Goal: Transaction & Acquisition: Purchase product/service

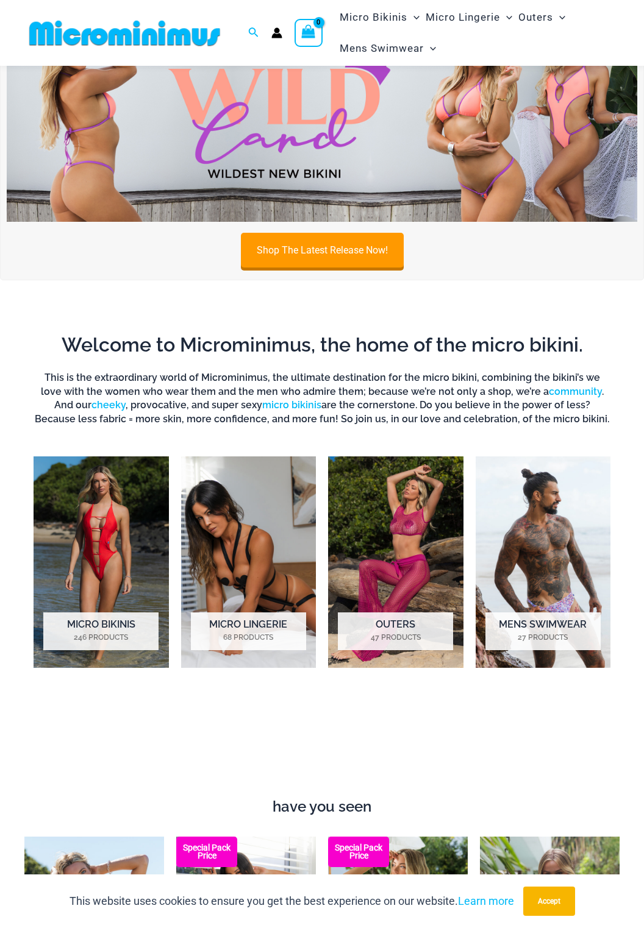
scroll to position [350, 0]
click at [62, 632] on mark "246 Products" at bounding box center [100, 637] width 115 height 11
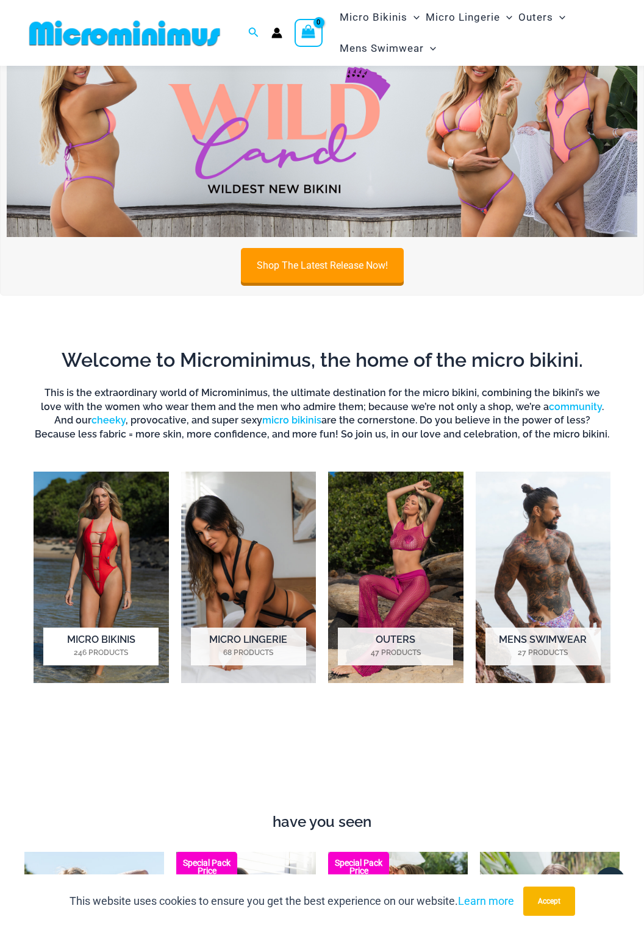
scroll to position [334, 0]
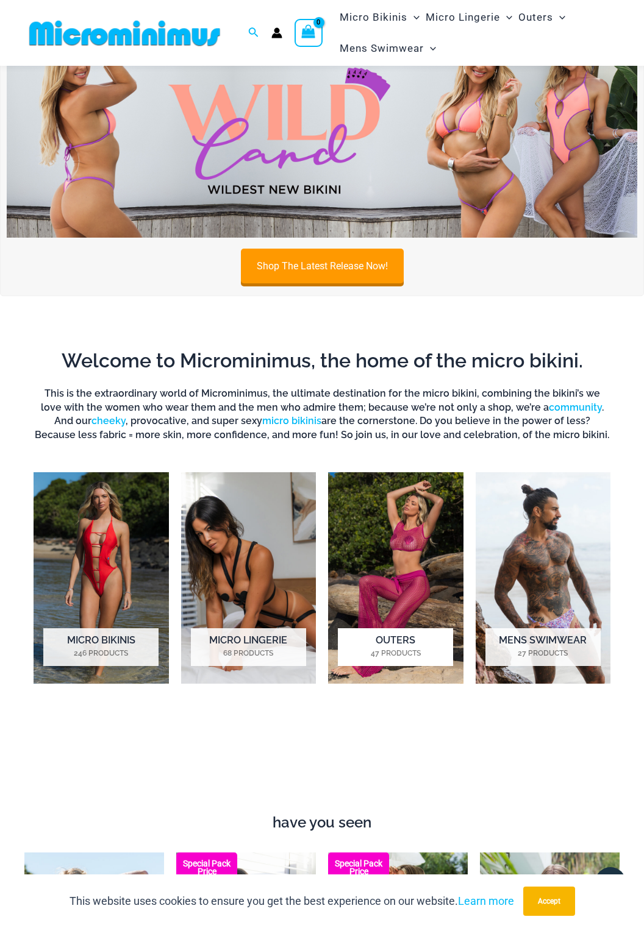
click at [375, 648] on mark "47 Products" at bounding box center [395, 653] width 115 height 11
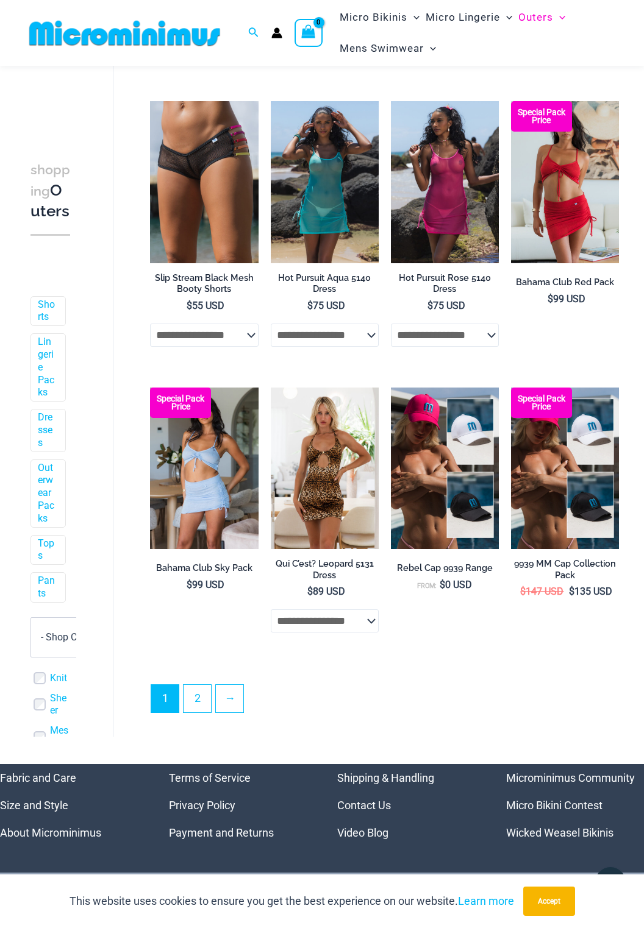
scroll to position [1936, 0]
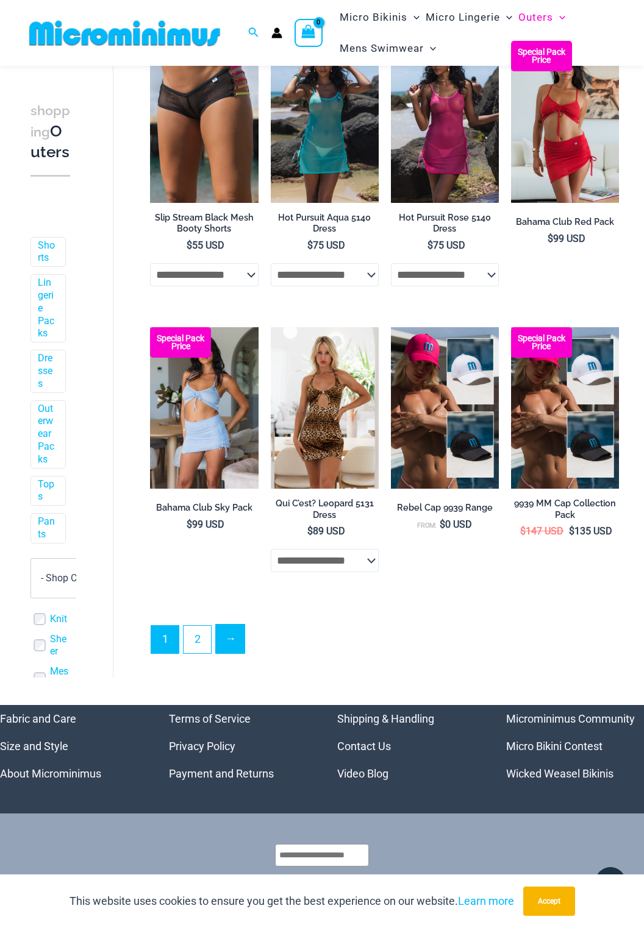
click at [237, 644] on link "→" at bounding box center [230, 639] width 29 height 29
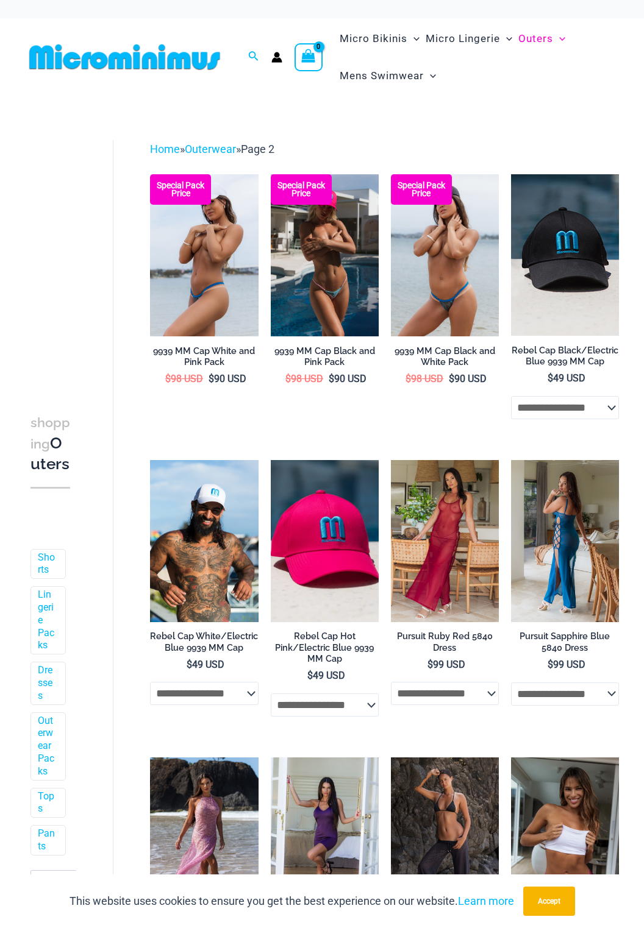
click at [564, 573] on img at bounding box center [565, 541] width 108 height 162
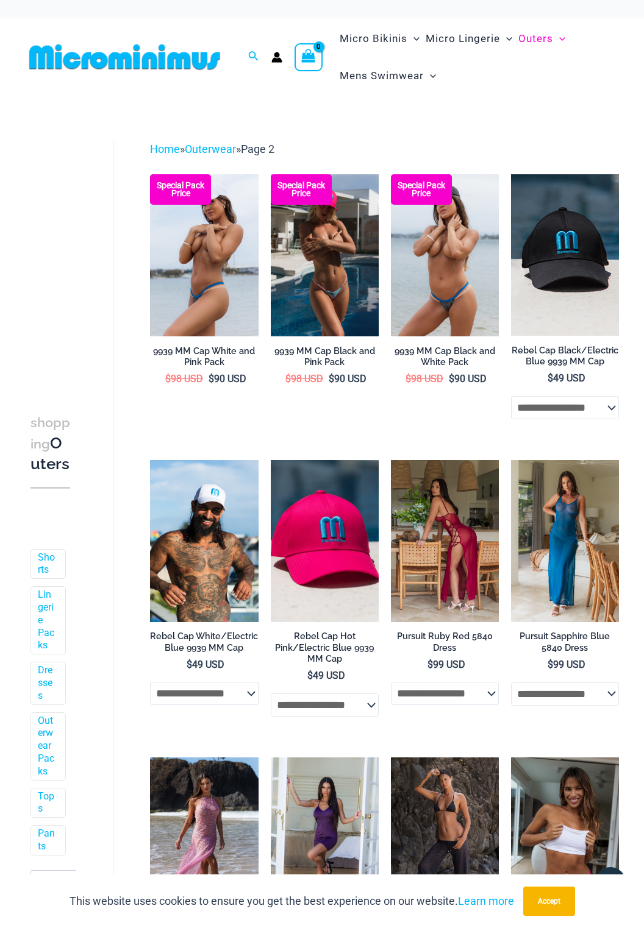
click at [462, 563] on img at bounding box center [445, 541] width 108 height 162
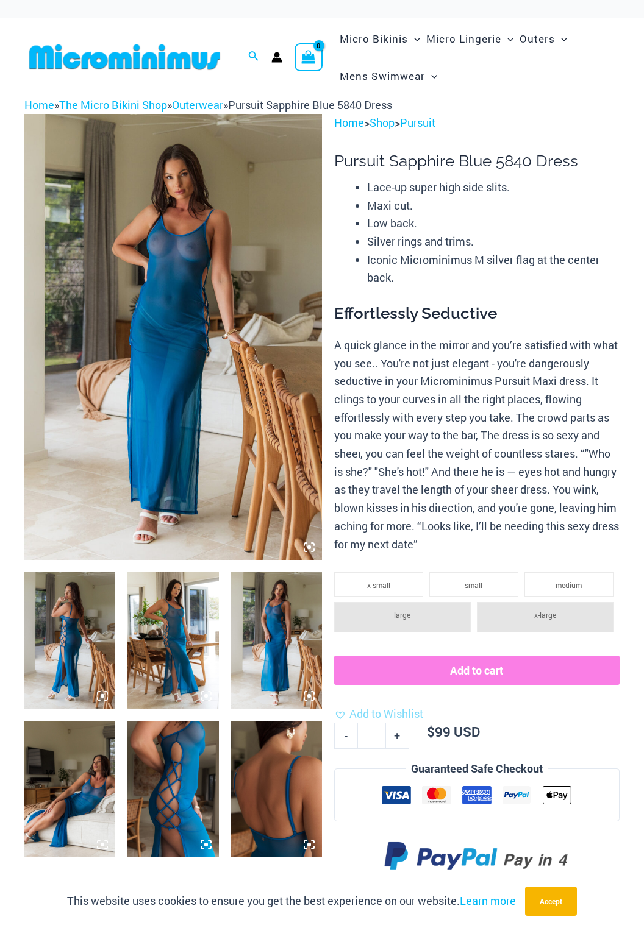
click at [59, 623] on img at bounding box center [69, 640] width 91 height 137
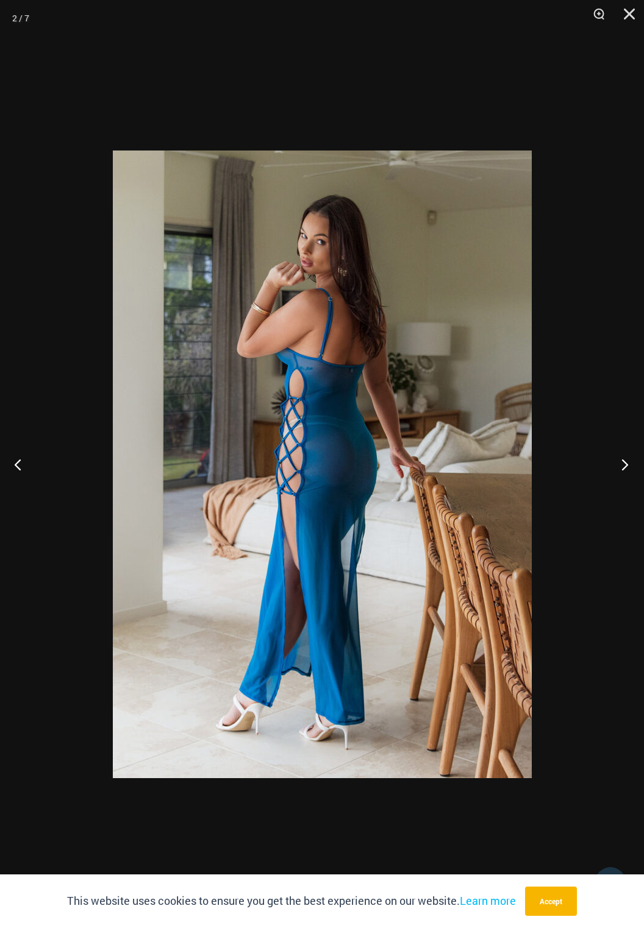
click at [613, 474] on button "Next" at bounding box center [621, 464] width 46 height 61
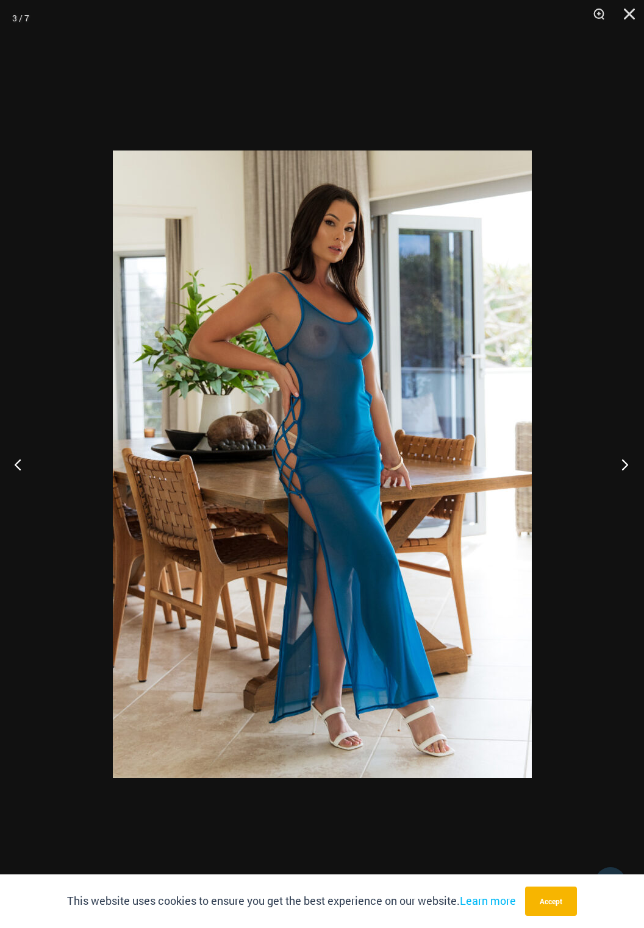
click at [613, 473] on button "Next" at bounding box center [621, 464] width 46 height 61
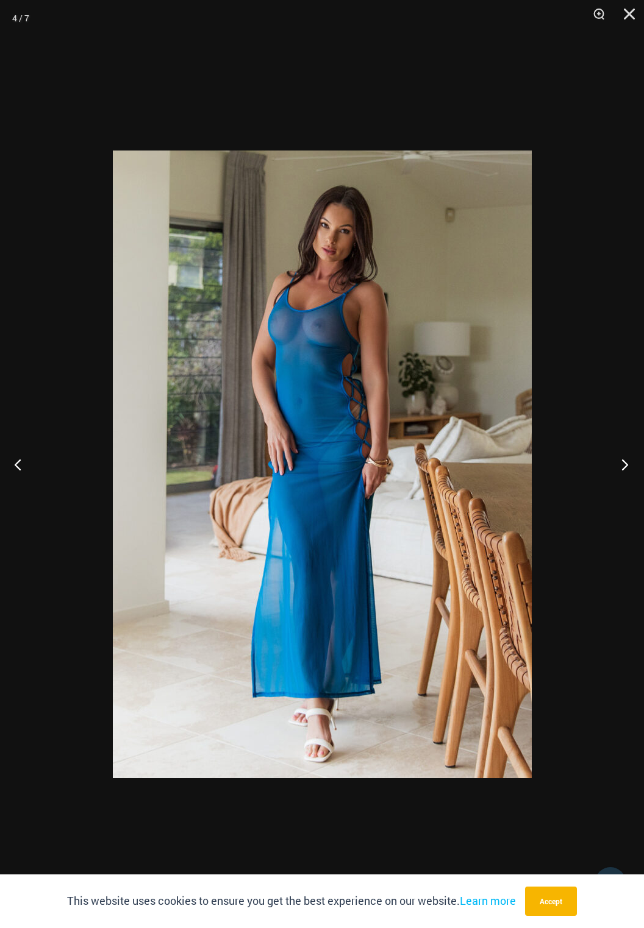
click at [619, 473] on button "Next" at bounding box center [621, 464] width 46 height 61
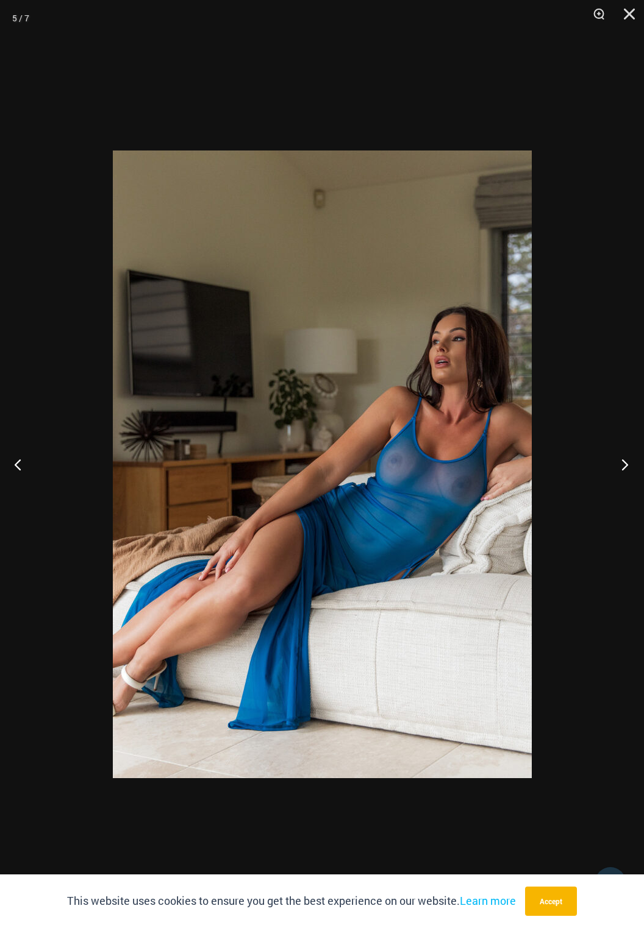
click at [610, 474] on button "Next" at bounding box center [621, 464] width 46 height 61
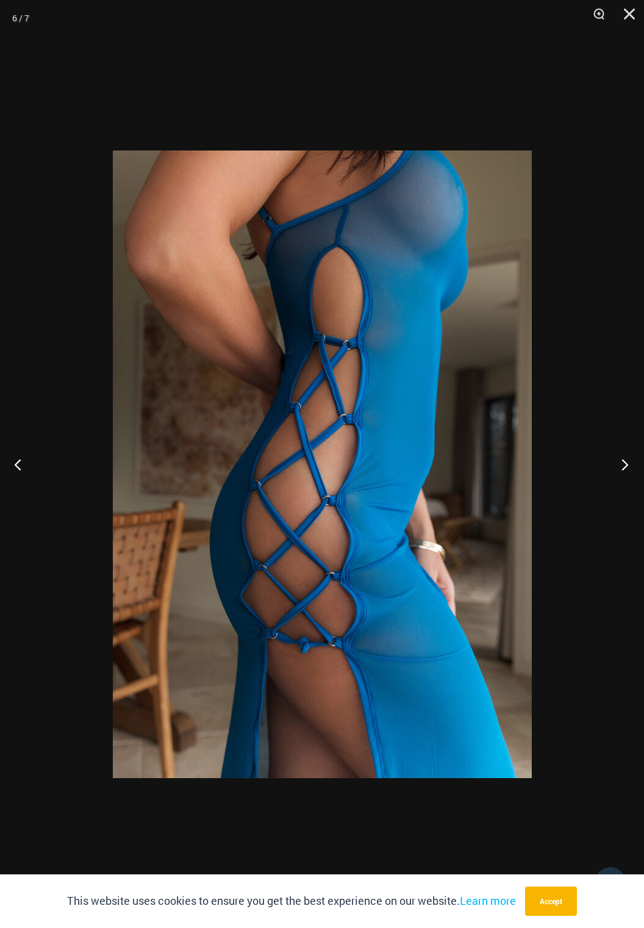
click at [605, 476] on button "Next" at bounding box center [621, 464] width 46 height 61
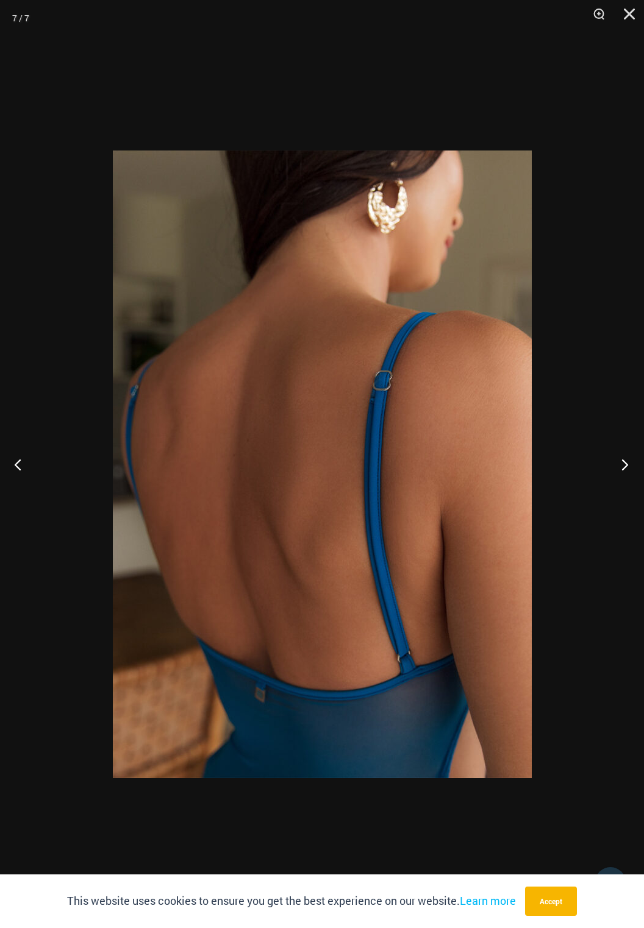
click at [609, 476] on button "Next" at bounding box center [621, 464] width 46 height 61
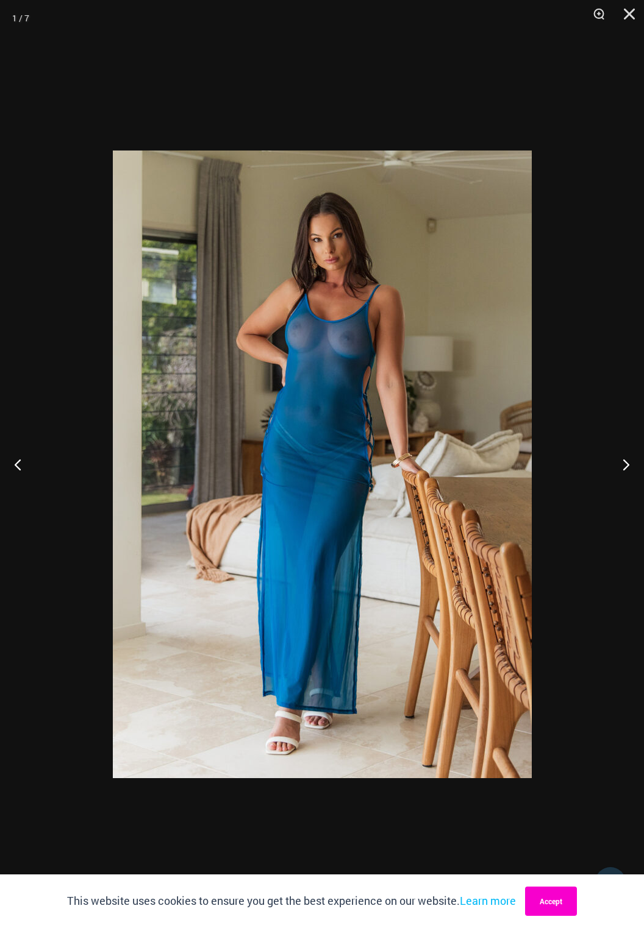
click at [563, 903] on button "Accept" at bounding box center [551, 901] width 52 height 29
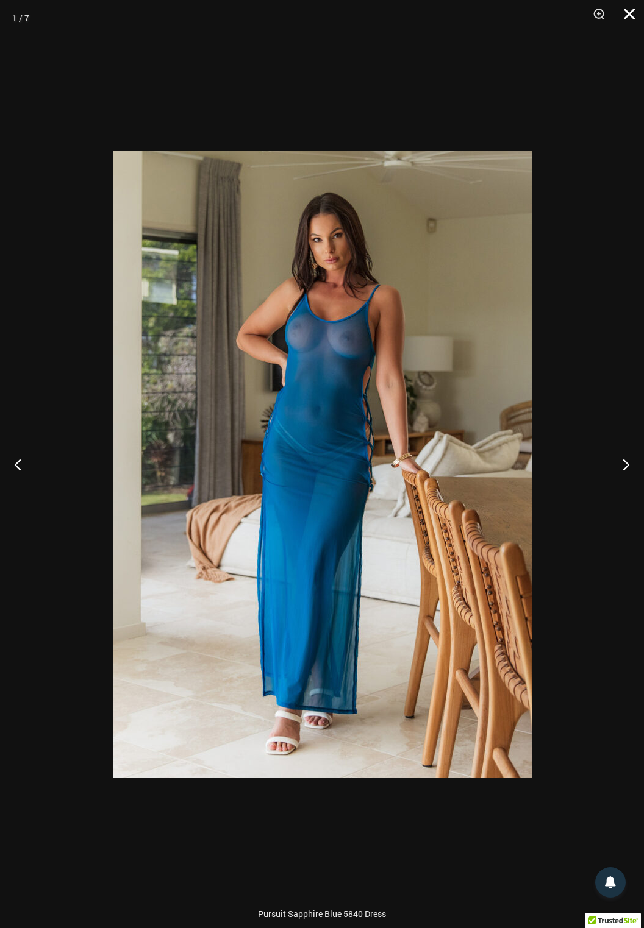
click at [630, 21] on button "Close" at bounding box center [625, 18] width 30 height 37
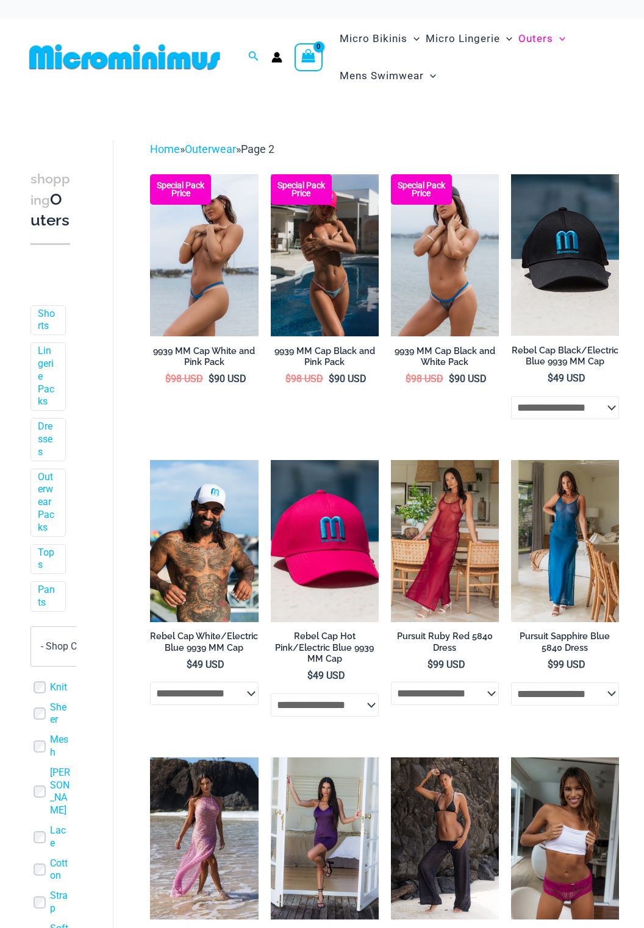
click at [73, 51] on img at bounding box center [124, 56] width 201 height 27
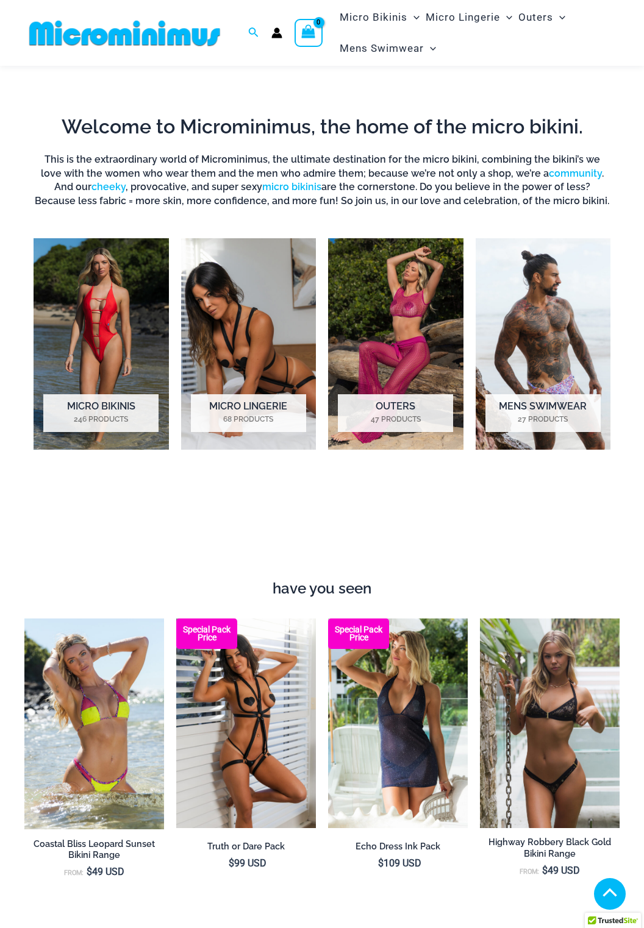
scroll to position [570, 0]
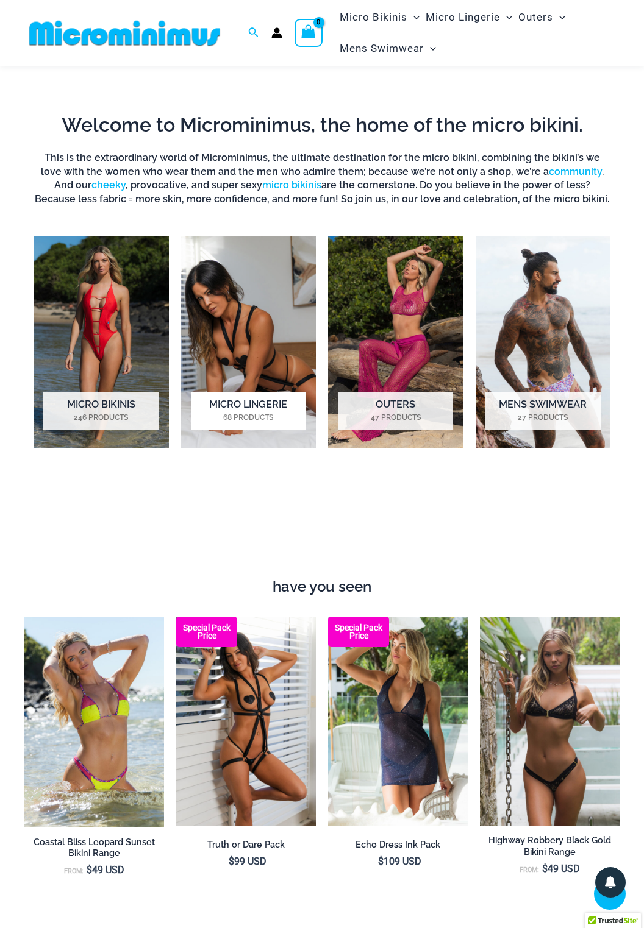
click at [218, 408] on h2 "Micro Lingerie 68 Products" at bounding box center [248, 412] width 115 height 38
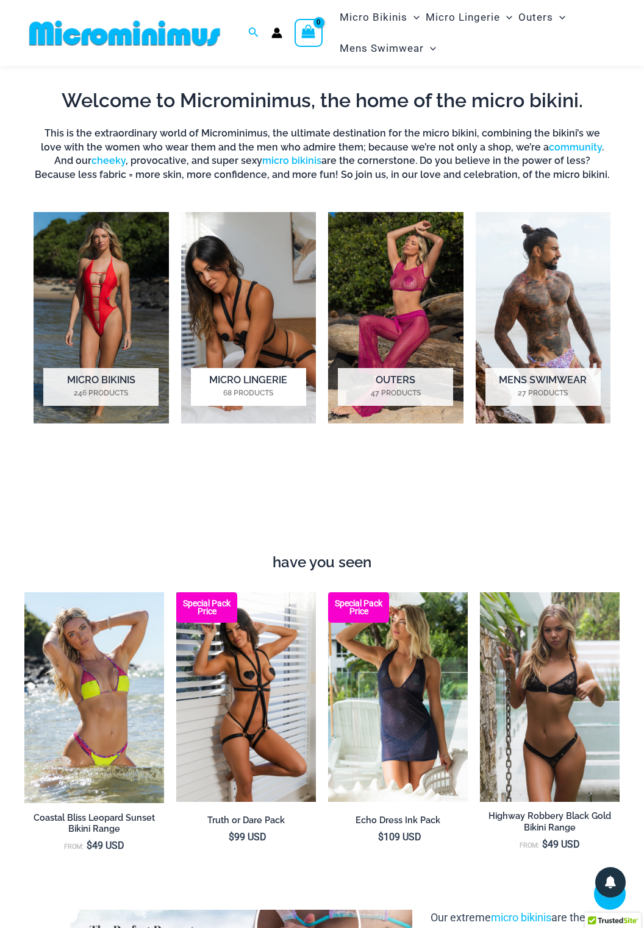
scroll to position [616, 0]
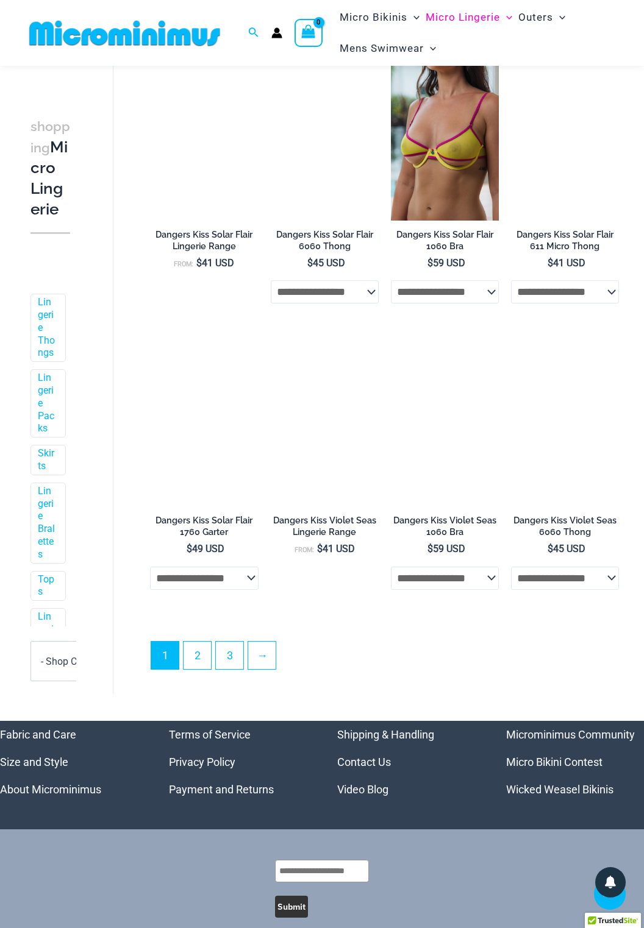
scroll to position [1936, 0]
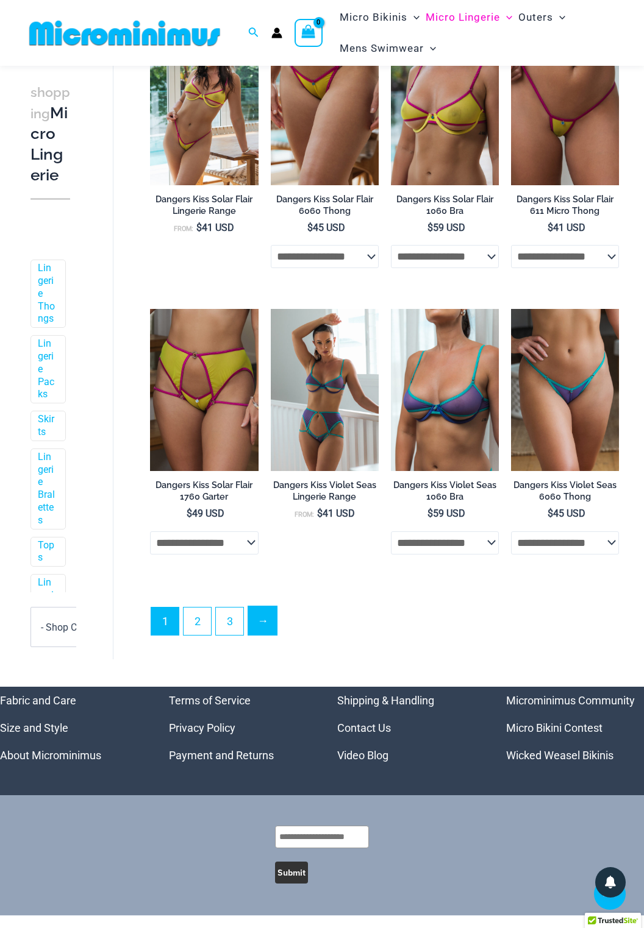
click at [261, 635] on link "→" at bounding box center [262, 621] width 29 height 29
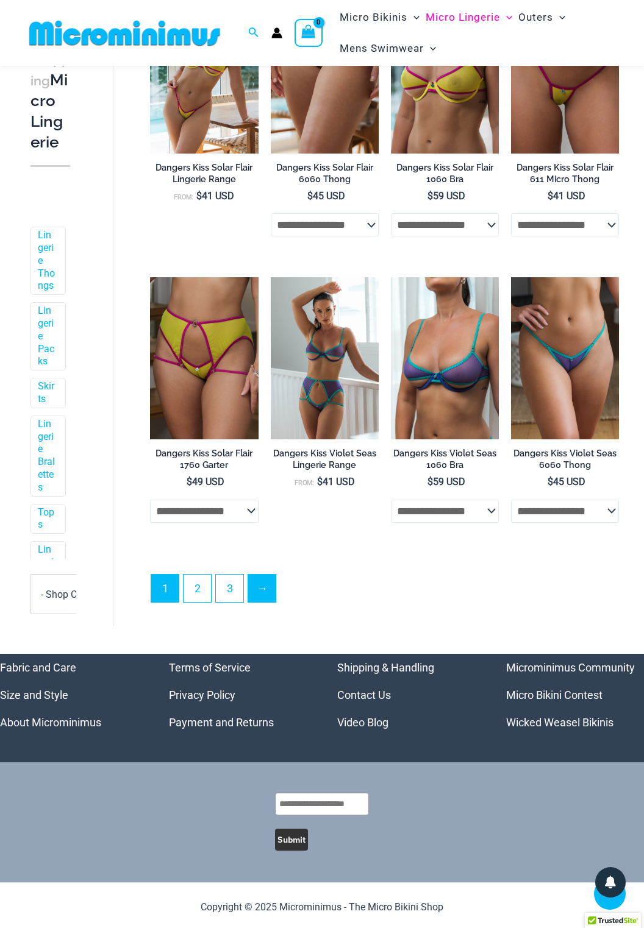
scroll to position [1934, 0]
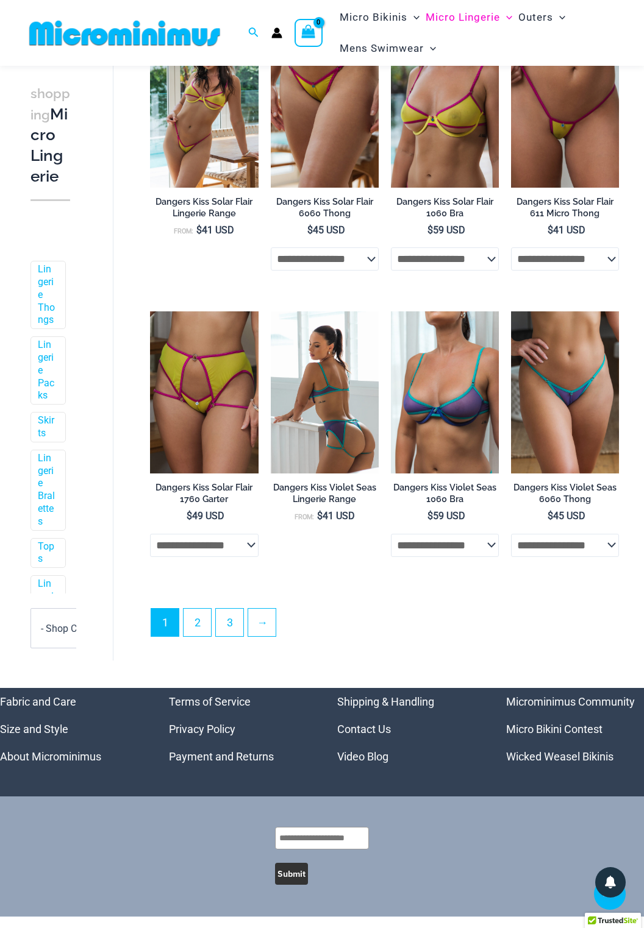
click at [322, 401] on img at bounding box center [325, 393] width 108 height 162
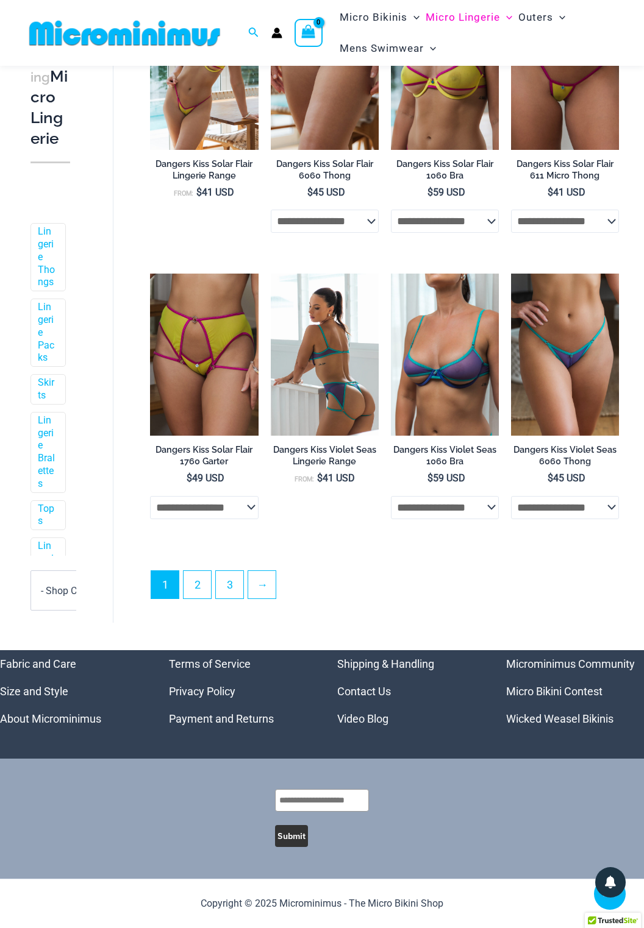
scroll to position [1983, 0]
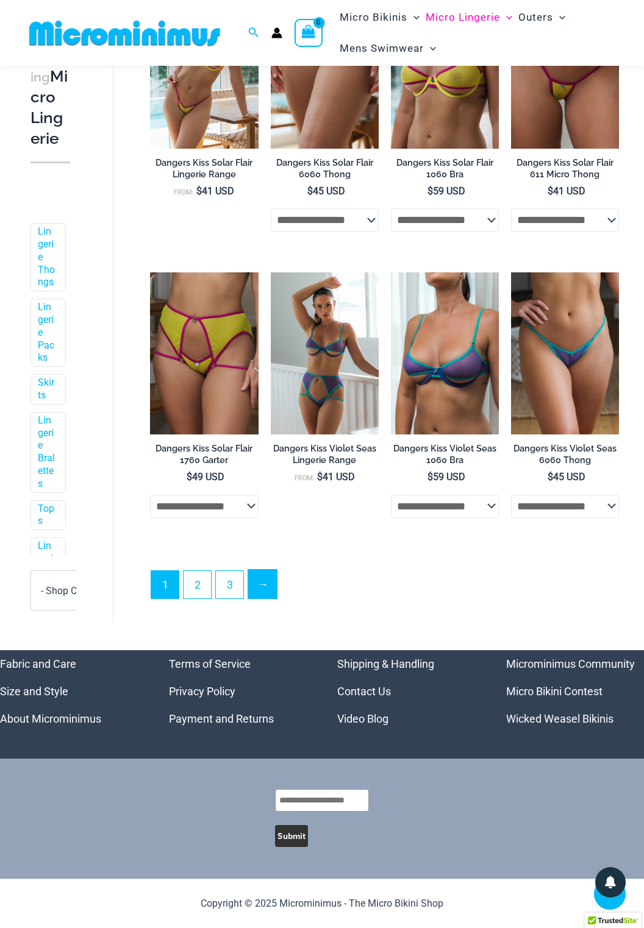
click at [269, 594] on link "→" at bounding box center [262, 584] width 29 height 29
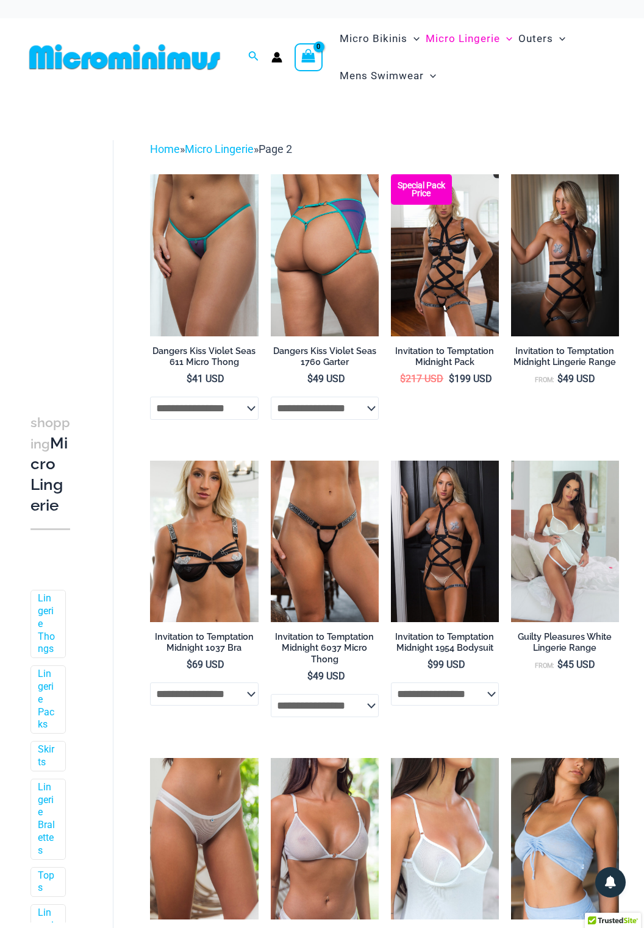
click at [297, 283] on img at bounding box center [325, 255] width 108 height 162
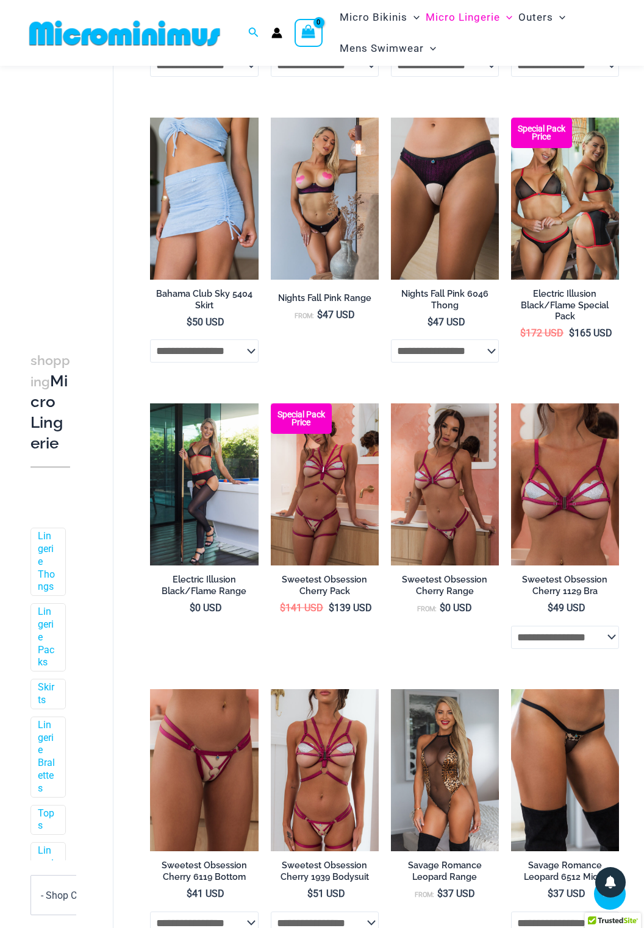
scroll to position [915, 0]
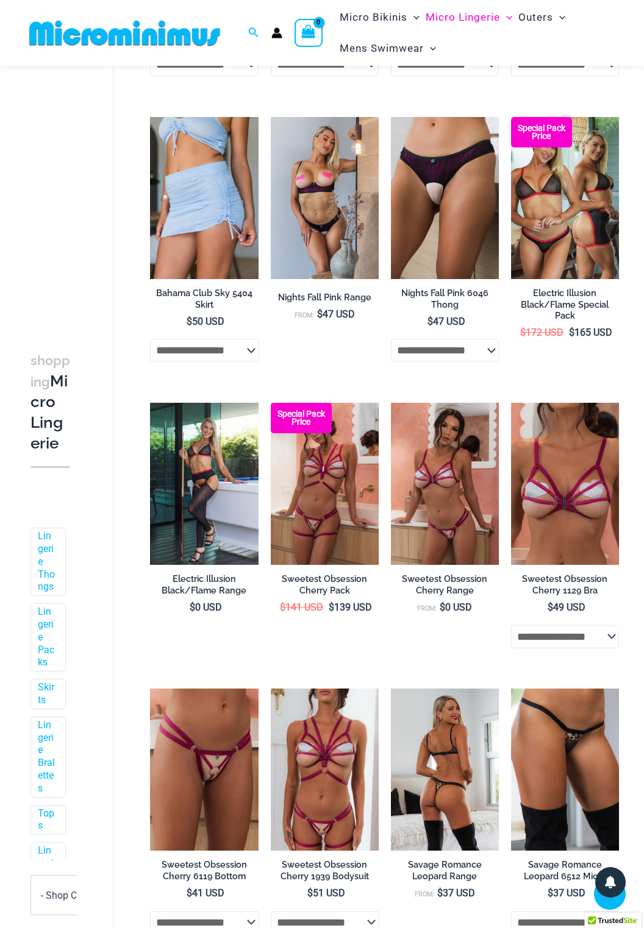
click at [441, 788] on img at bounding box center [445, 770] width 108 height 162
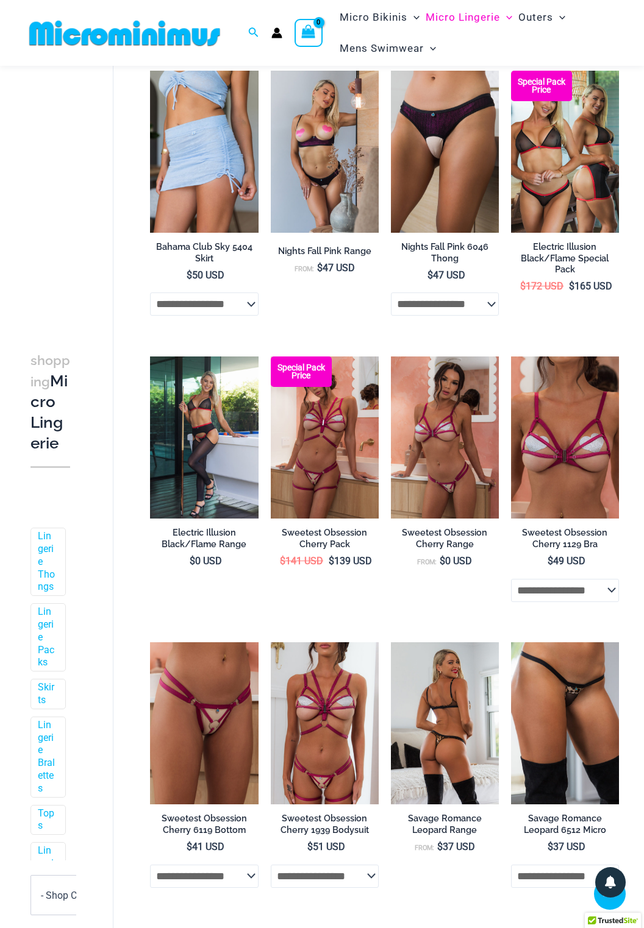
scroll to position [974, 0]
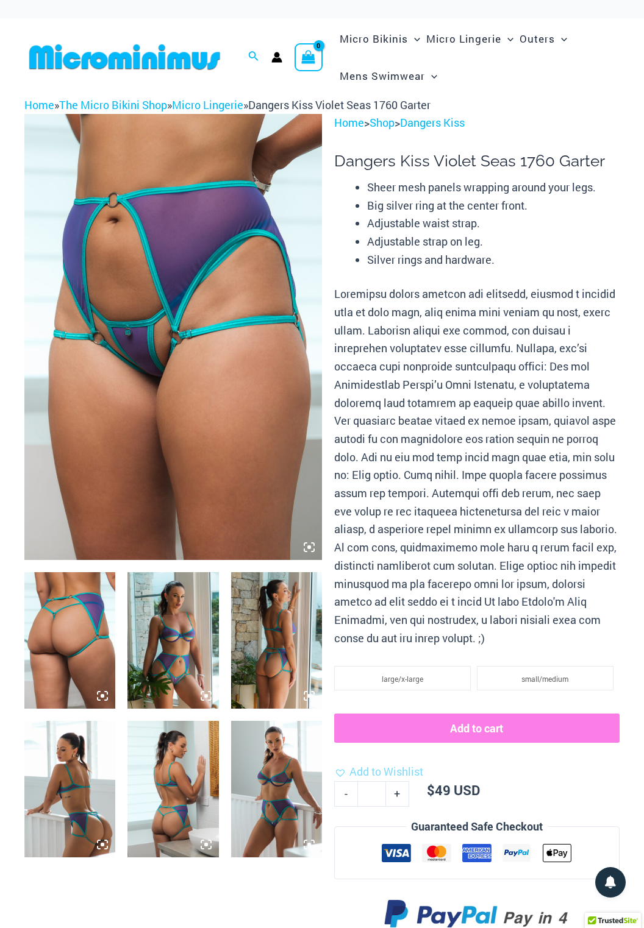
click at [183, 593] on img at bounding box center [172, 640] width 91 height 137
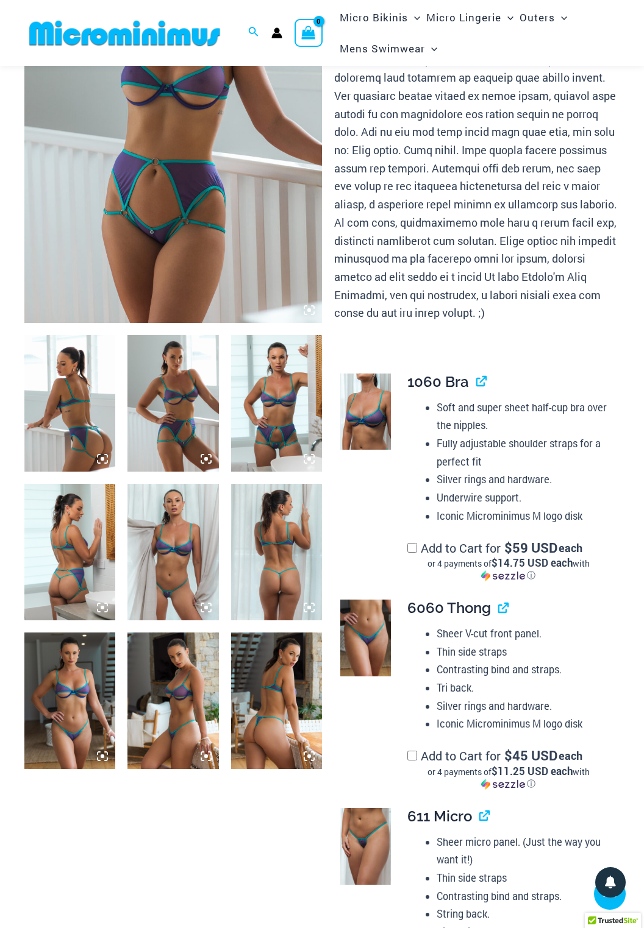
scroll to position [226, 0]
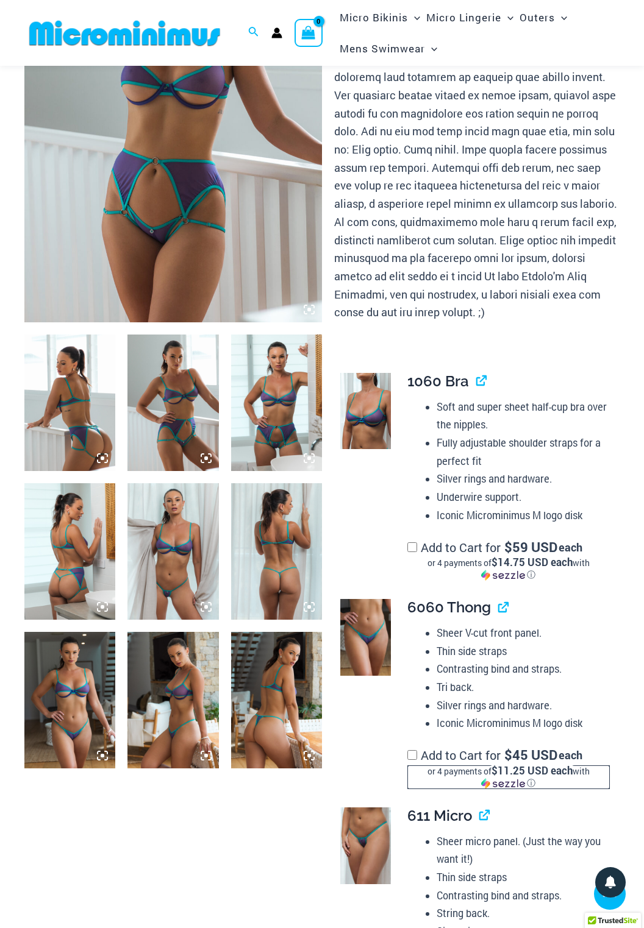
click at [421, 766] on div "or 4 payments of $11.25 USD each with ⓘ" at bounding box center [508, 778] width 202 height 24
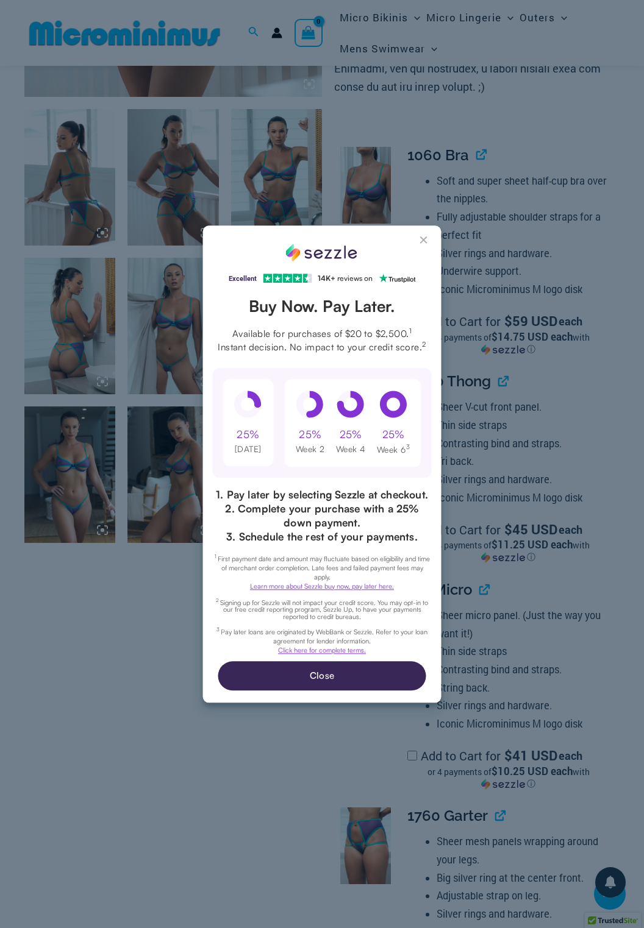
click at [423, 250] on button "Close Sezzle Modal" at bounding box center [424, 242] width 15 height 15
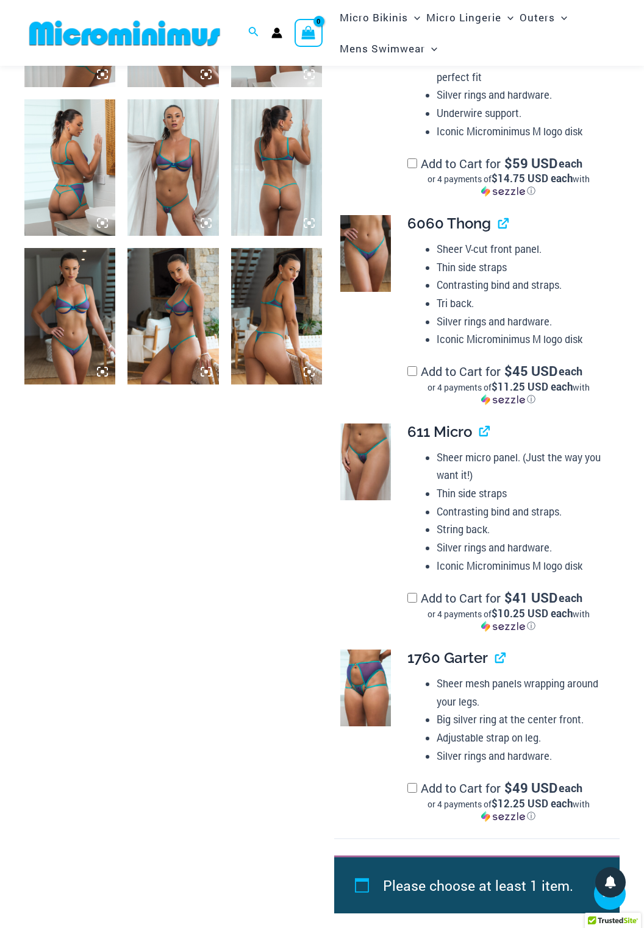
scroll to position [616, 0]
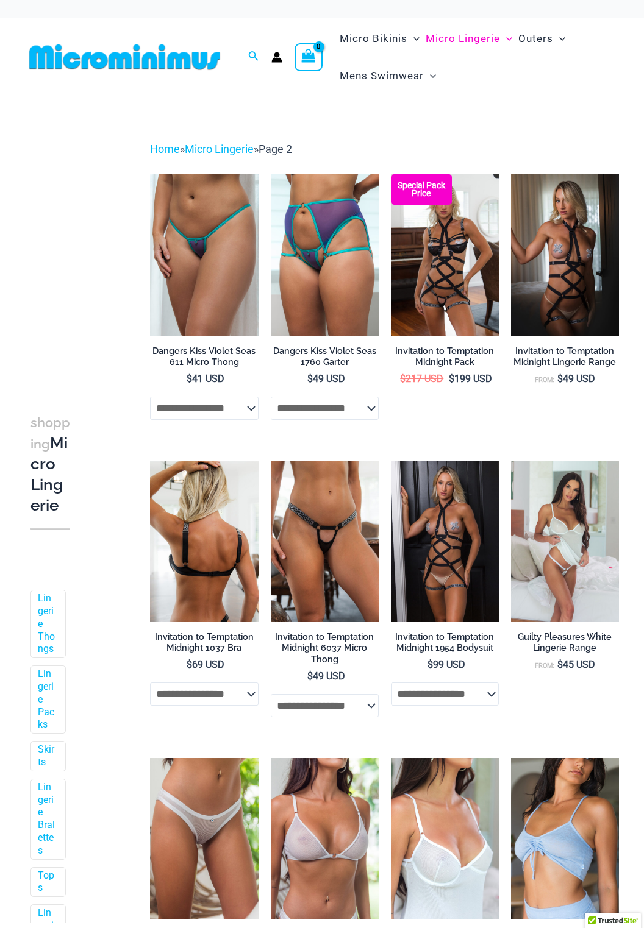
click at [198, 522] on img at bounding box center [204, 542] width 108 height 162
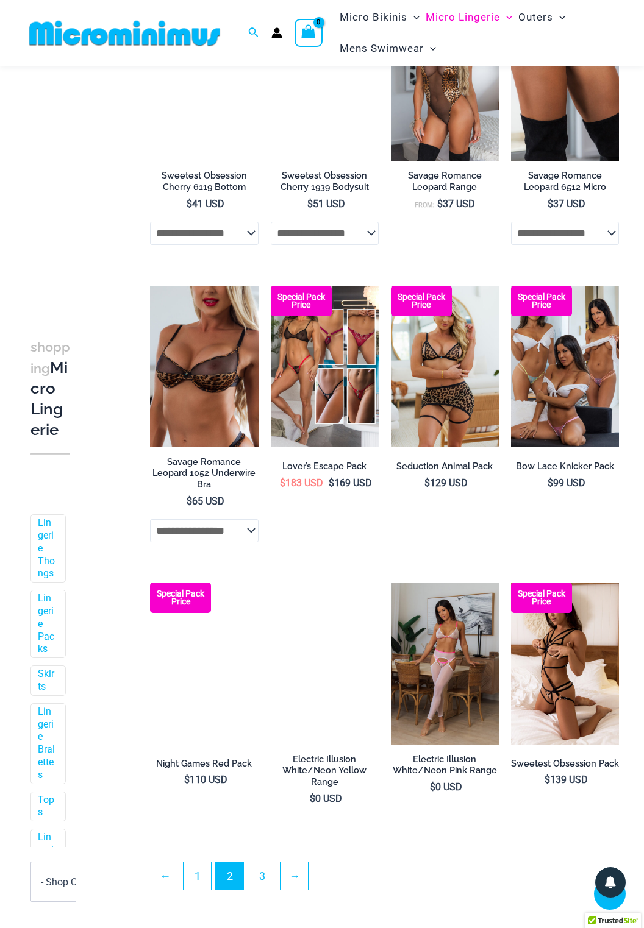
scroll to position [1607, 0]
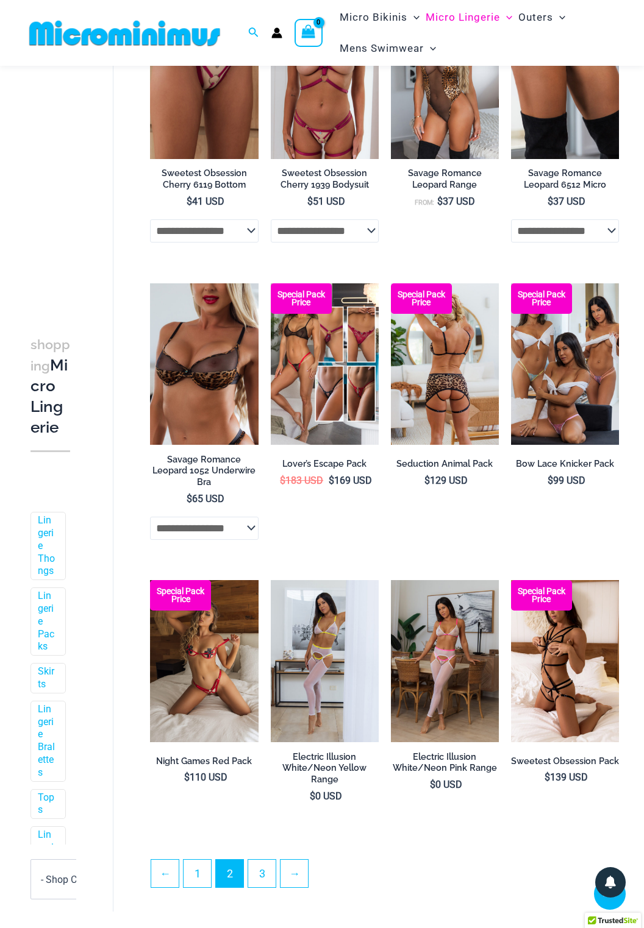
click at [445, 406] on img at bounding box center [445, 364] width 108 height 162
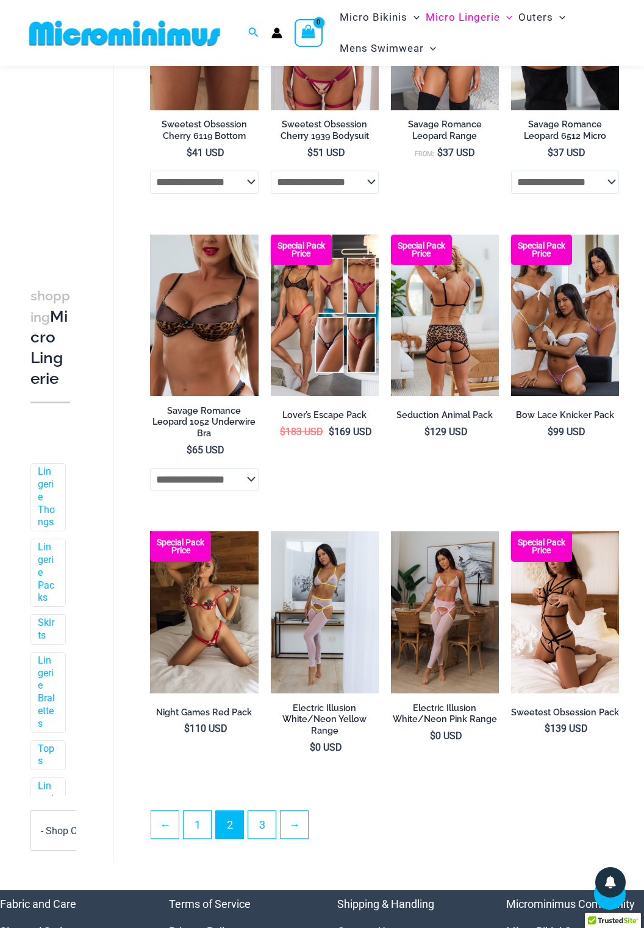
scroll to position [1666, 0]
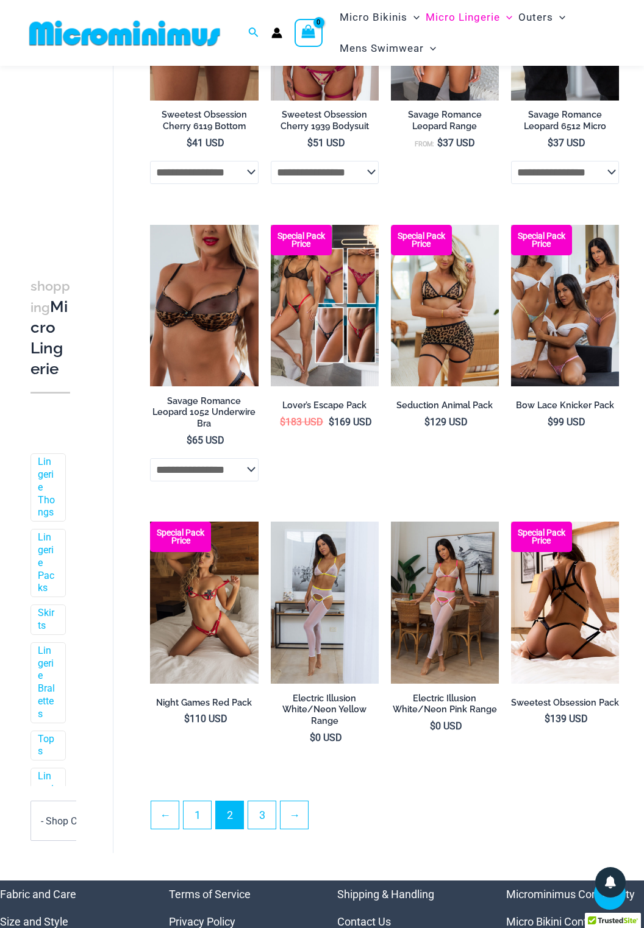
click at [555, 600] on img at bounding box center [565, 603] width 108 height 162
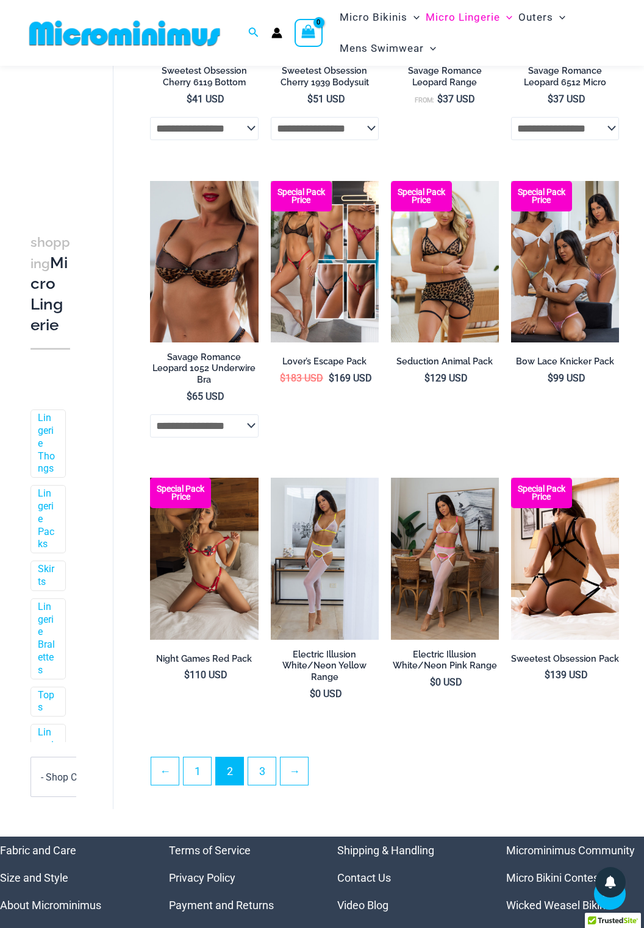
scroll to position [1724, 0]
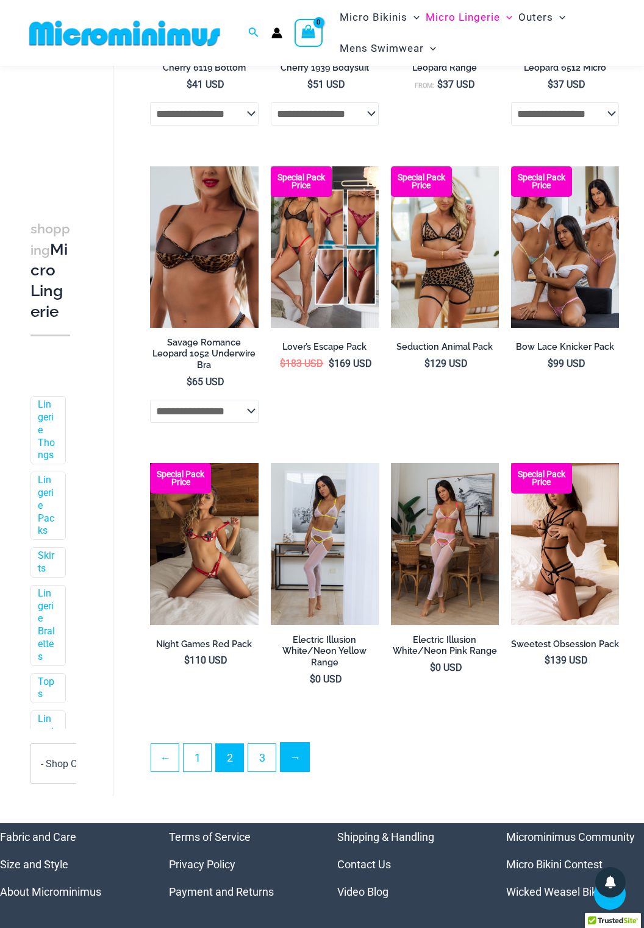
click at [299, 756] on link "→" at bounding box center [294, 757] width 29 height 29
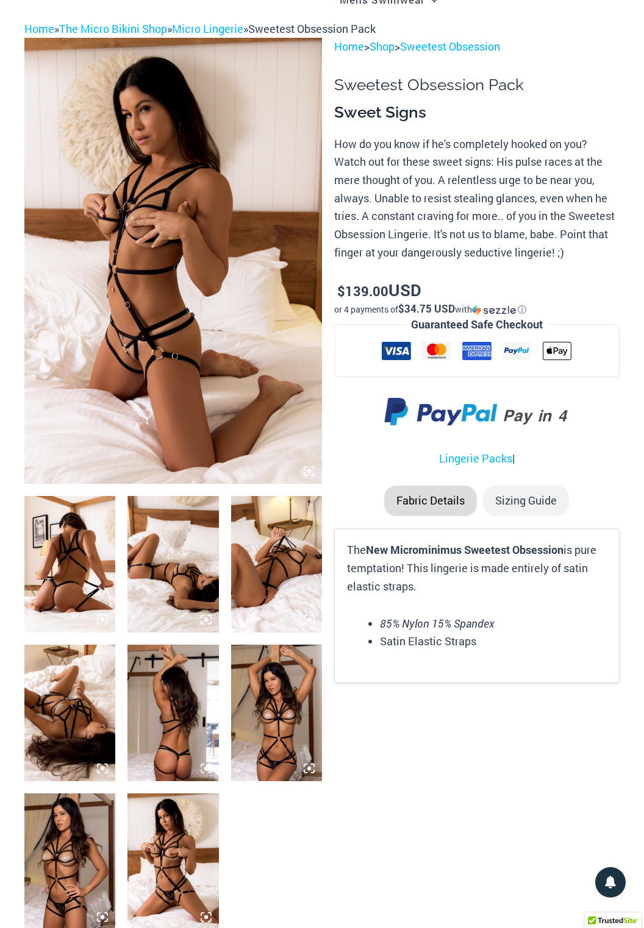
scroll to position [10, 0]
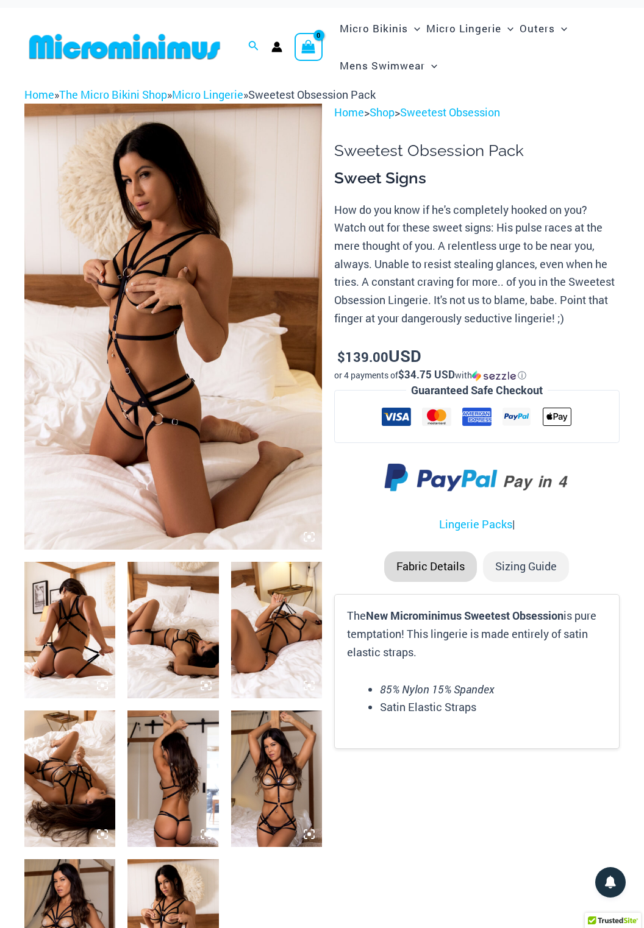
click at [285, 784] on img at bounding box center [276, 779] width 91 height 137
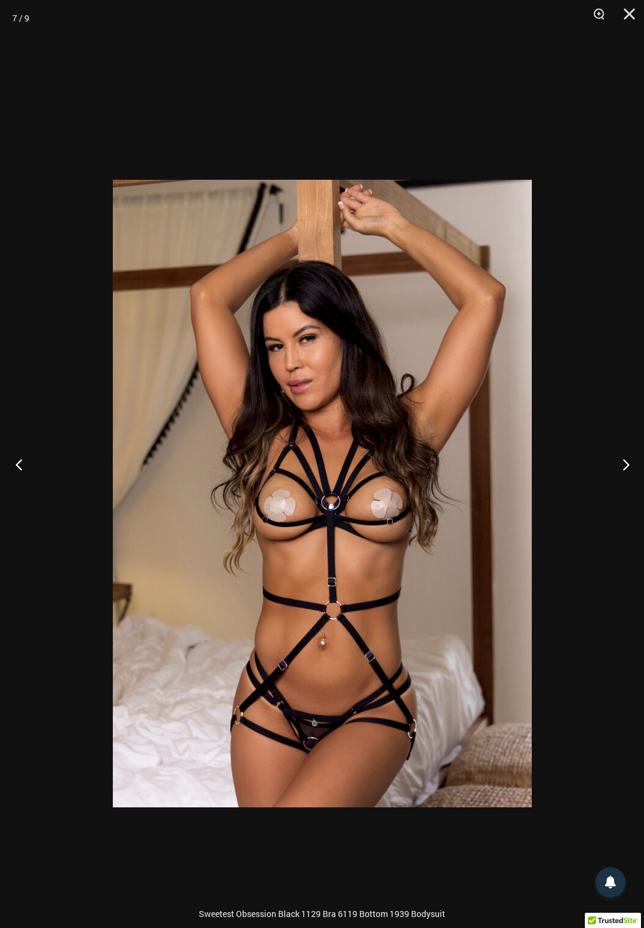
click at [23, 495] on button "Previous" at bounding box center [23, 464] width 46 height 61
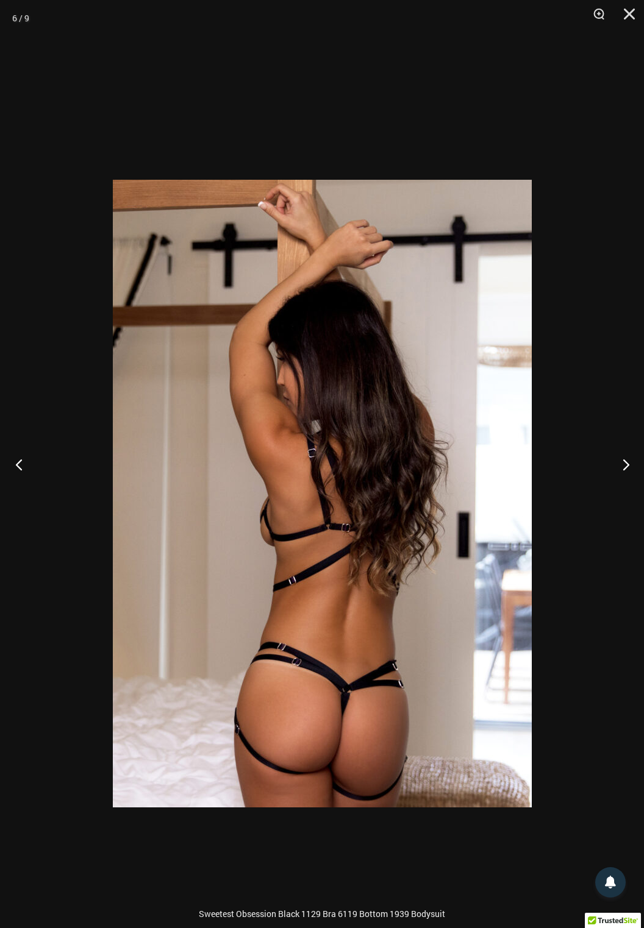
click at [23, 495] on button "Previous" at bounding box center [23, 464] width 46 height 61
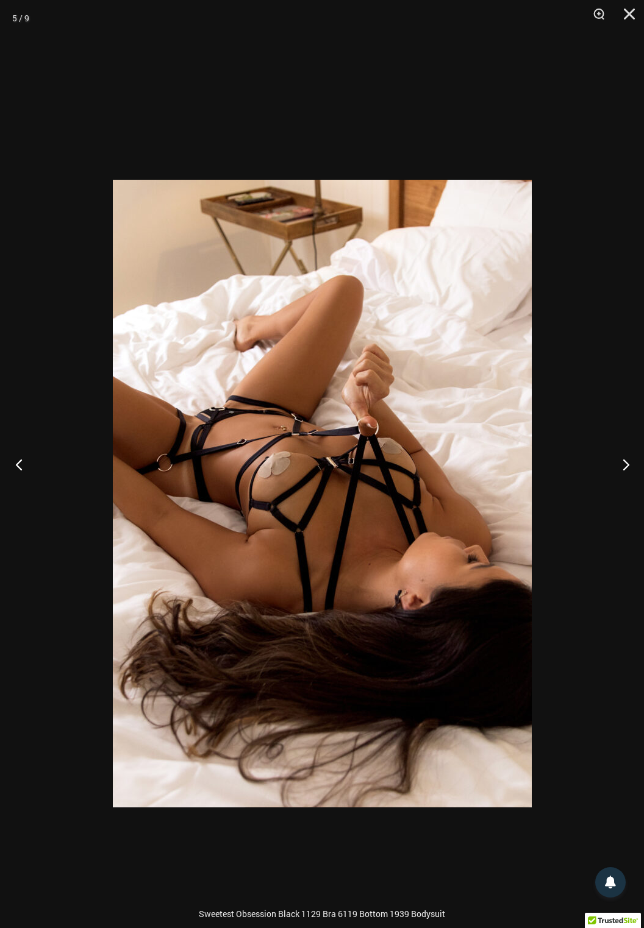
click at [23, 495] on button "Previous" at bounding box center [23, 464] width 46 height 61
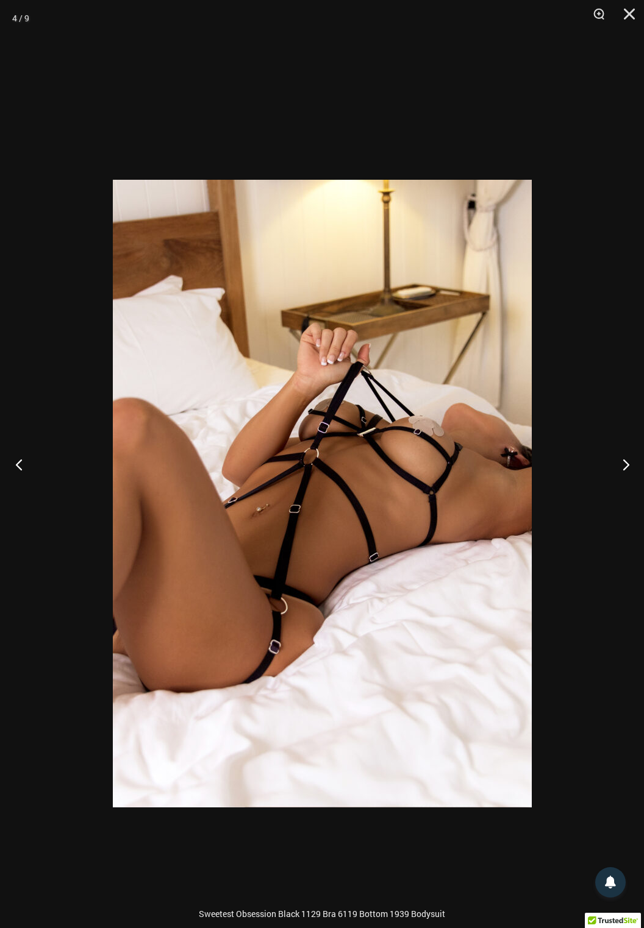
click at [20, 495] on button "Previous" at bounding box center [23, 464] width 46 height 61
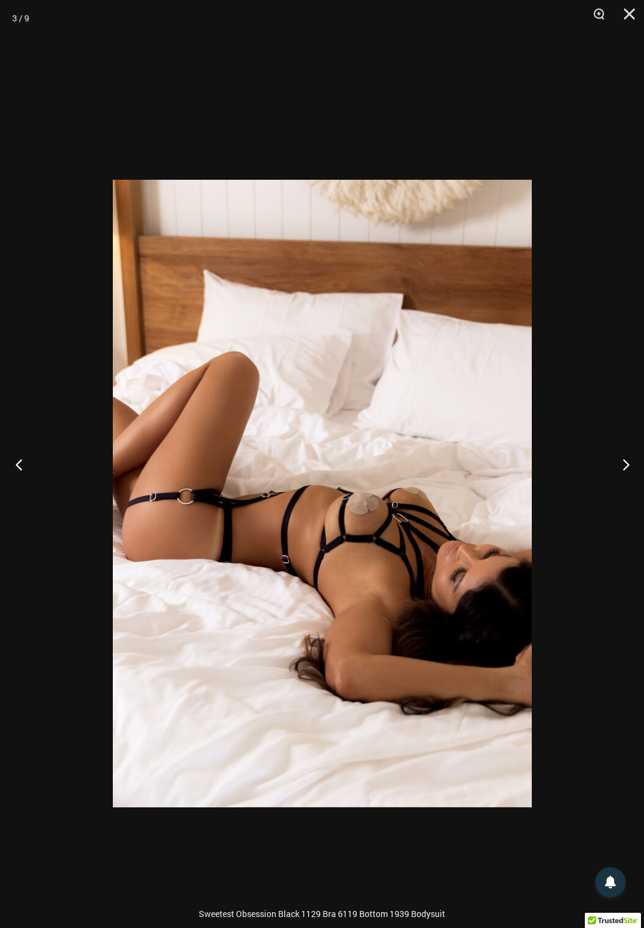
click at [24, 495] on button "Previous" at bounding box center [23, 464] width 46 height 61
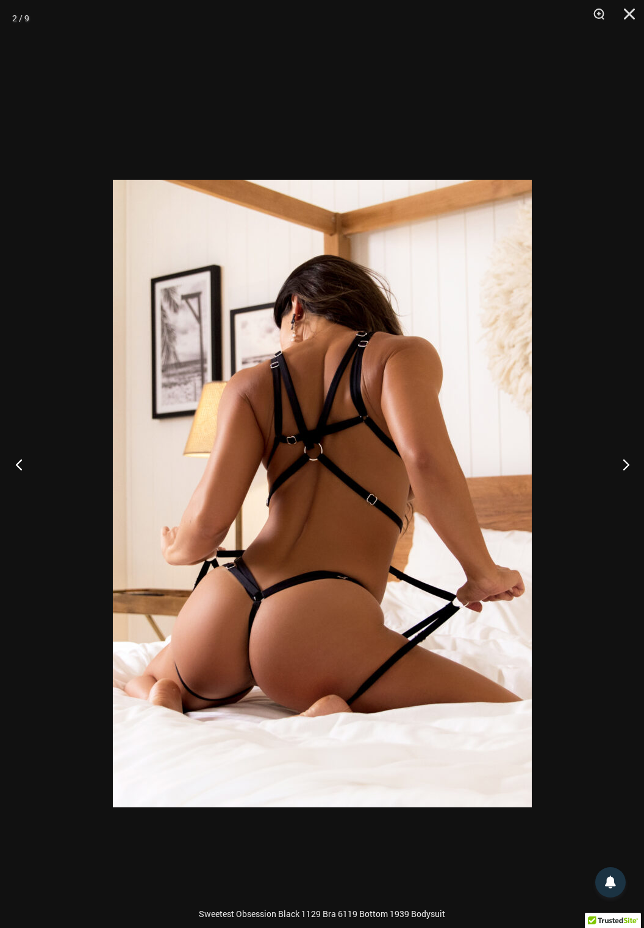
click at [23, 494] on button "Previous" at bounding box center [23, 464] width 46 height 61
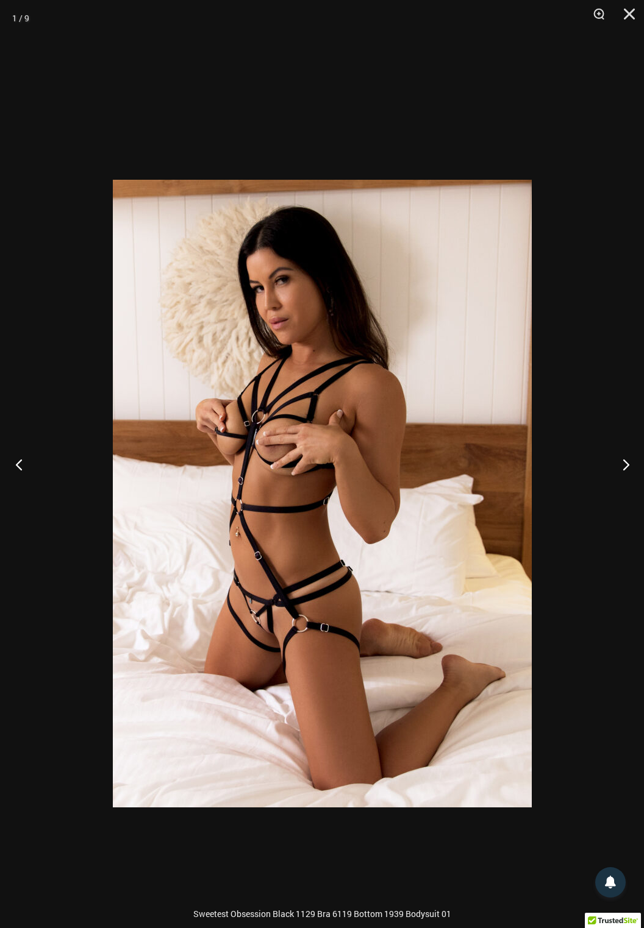
click at [23, 495] on button "Previous" at bounding box center [23, 464] width 46 height 61
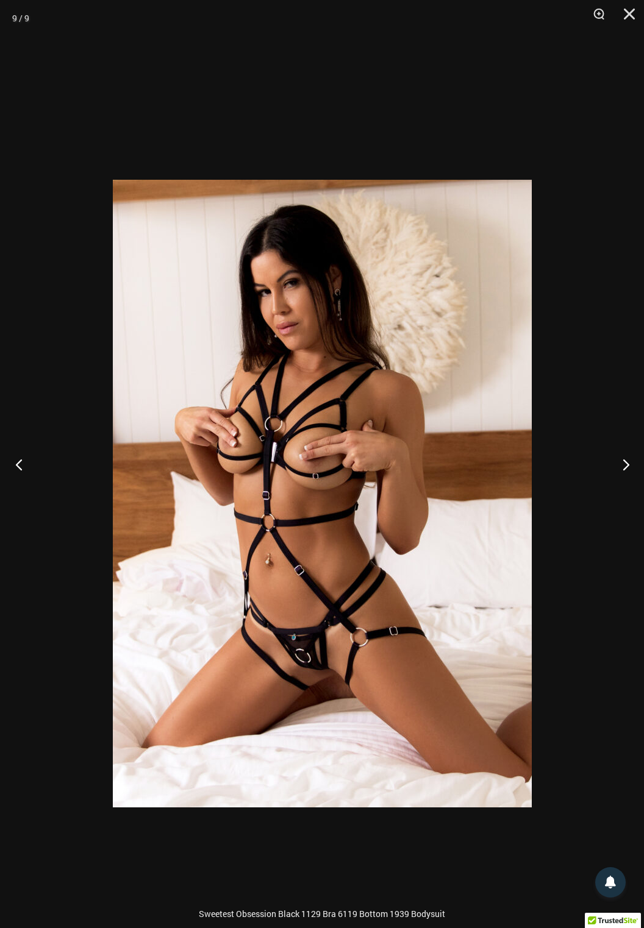
click at [21, 495] on button "Previous" at bounding box center [23, 464] width 46 height 61
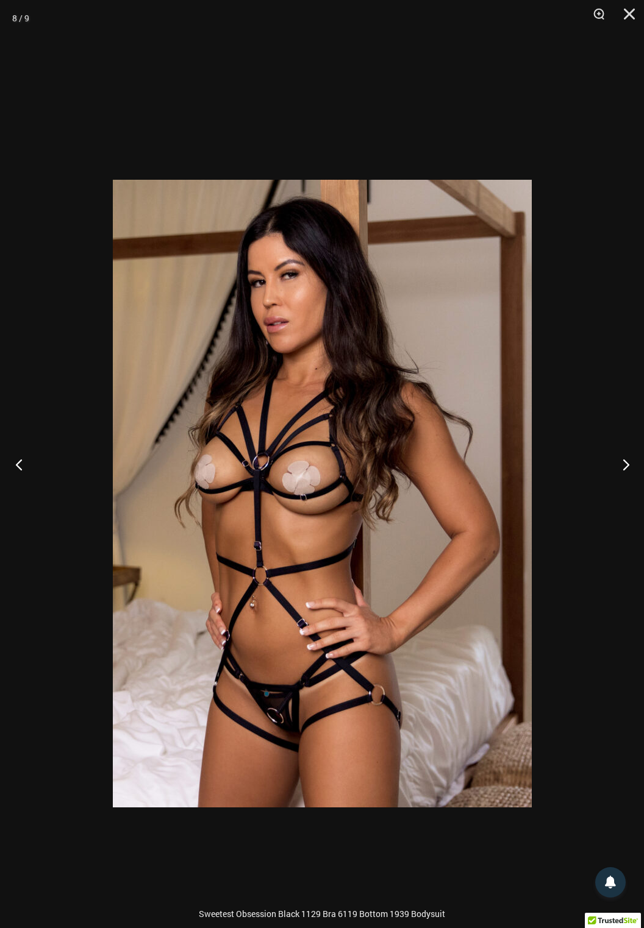
click at [23, 495] on button "Previous" at bounding box center [23, 464] width 46 height 61
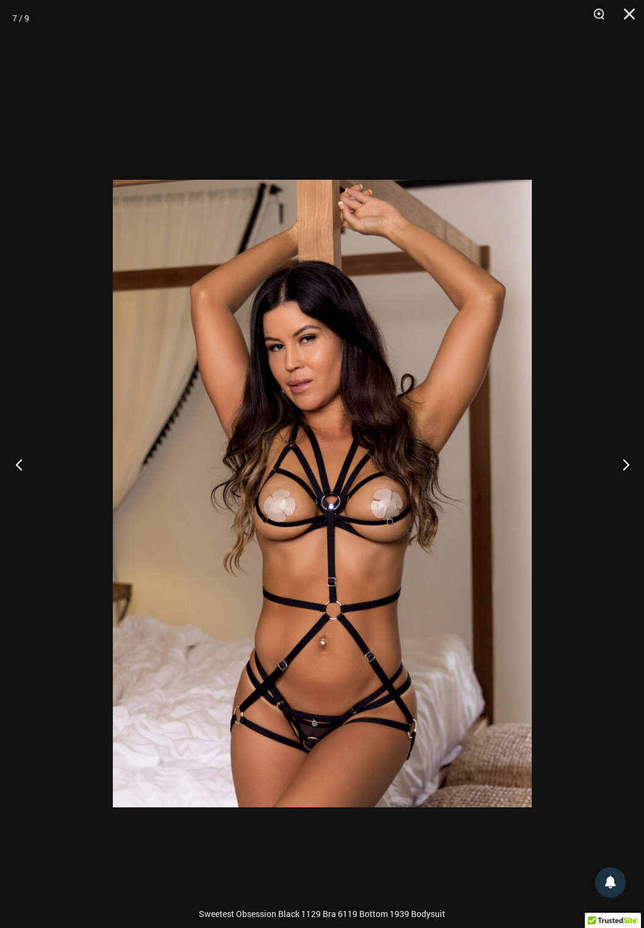
click at [23, 495] on button "Previous" at bounding box center [23, 464] width 46 height 61
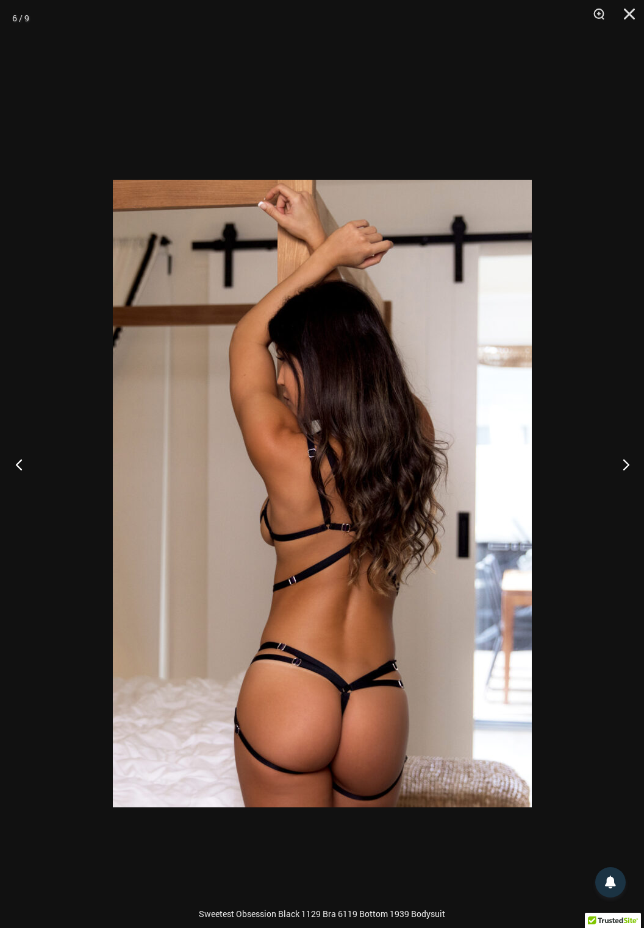
click at [29, 495] on button "Previous" at bounding box center [23, 464] width 46 height 61
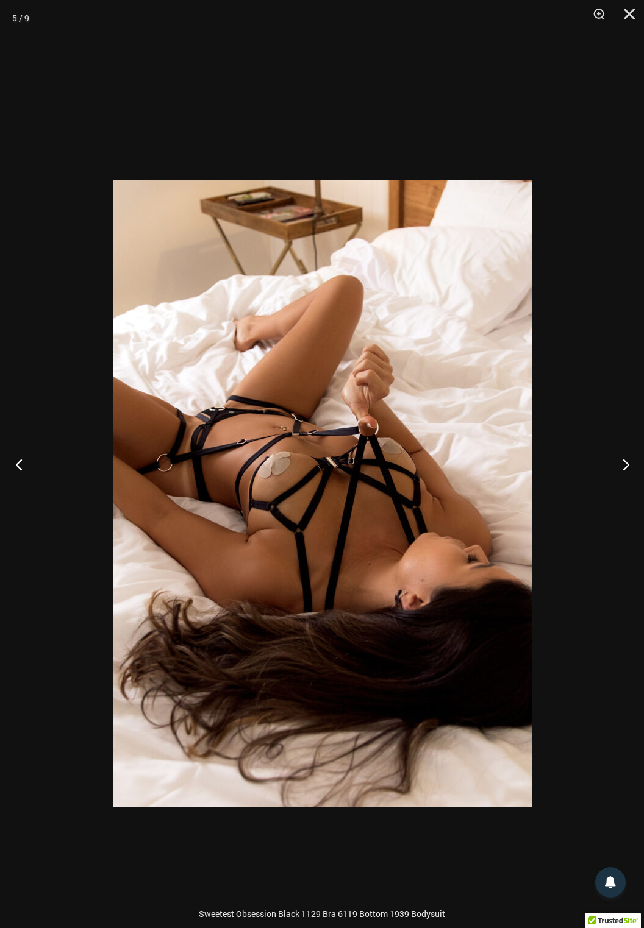
click at [18, 495] on button "Previous" at bounding box center [23, 464] width 46 height 61
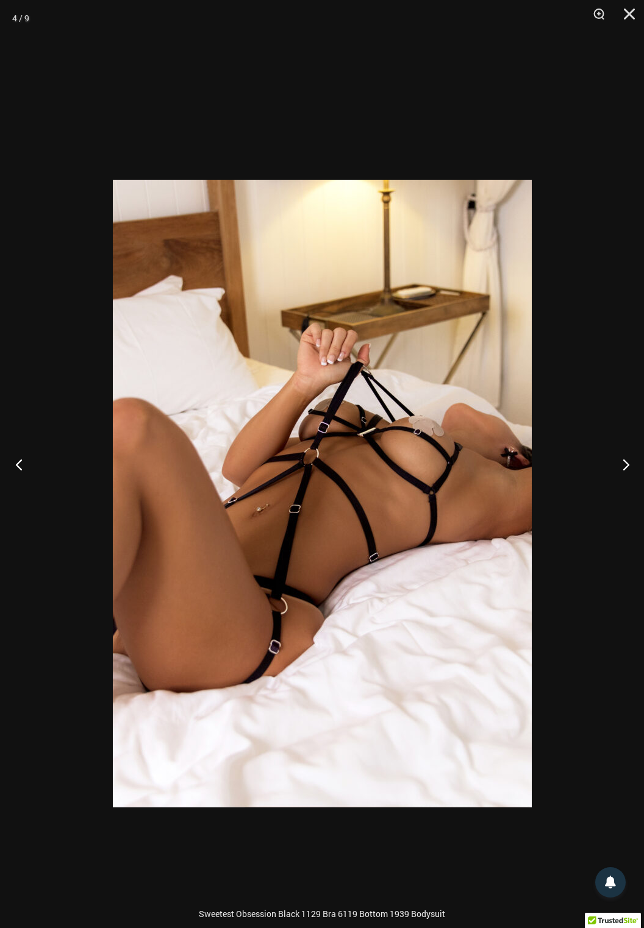
click at [22, 495] on button "Previous" at bounding box center [23, 464] width 46 height 61
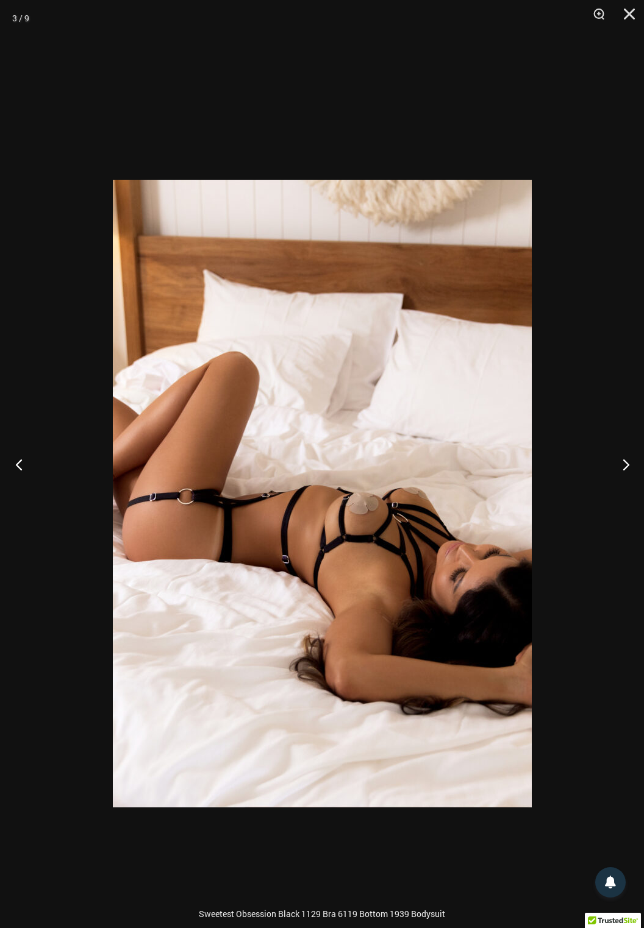
click at [18, 495] on button "Previous" at bounding box center [23, 464] width 46 height 61
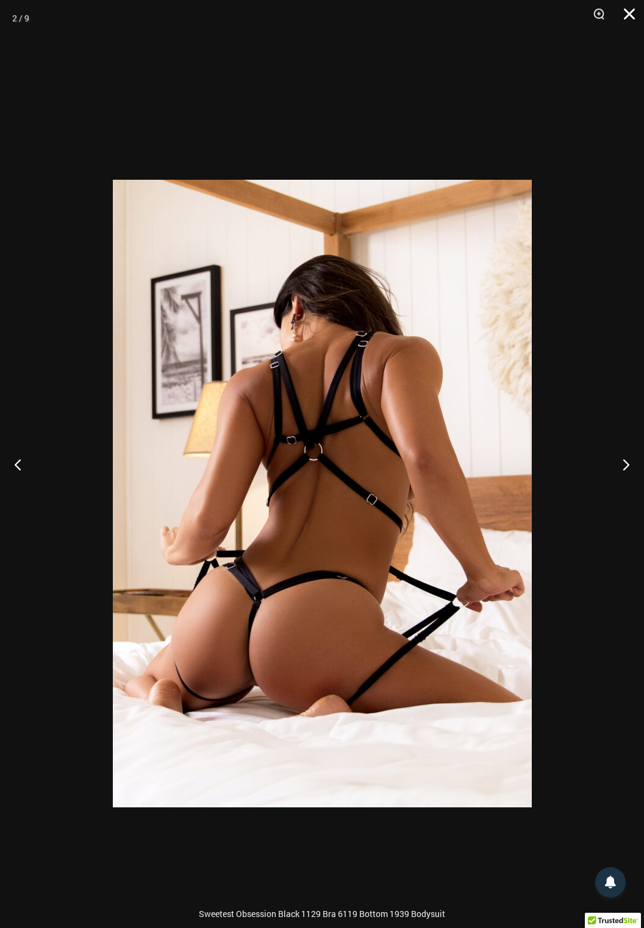
click at [623, 19] on button "Close" at bounding box center [625, 18] width 30 height 37
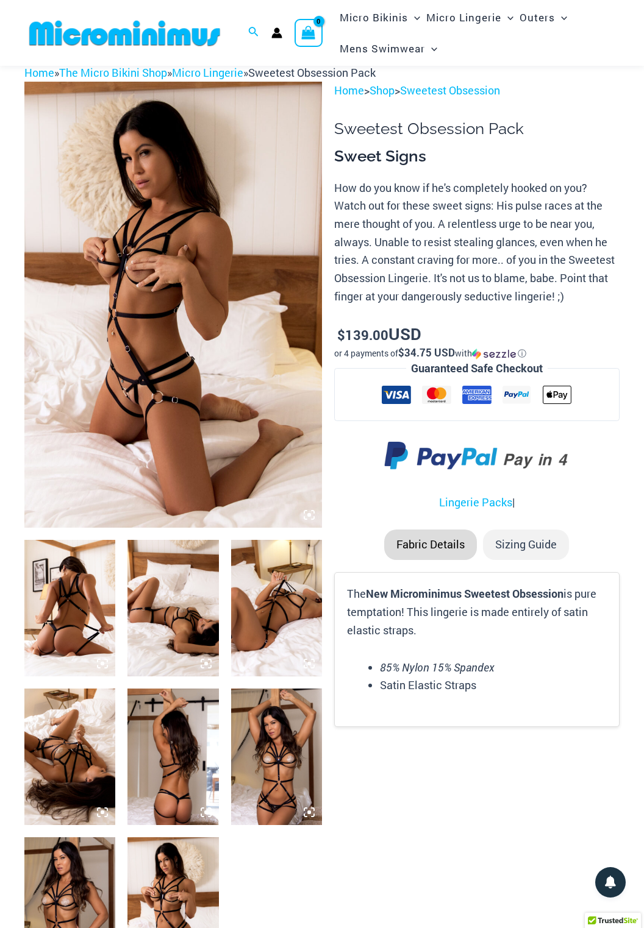
scroll to position [0, 0]
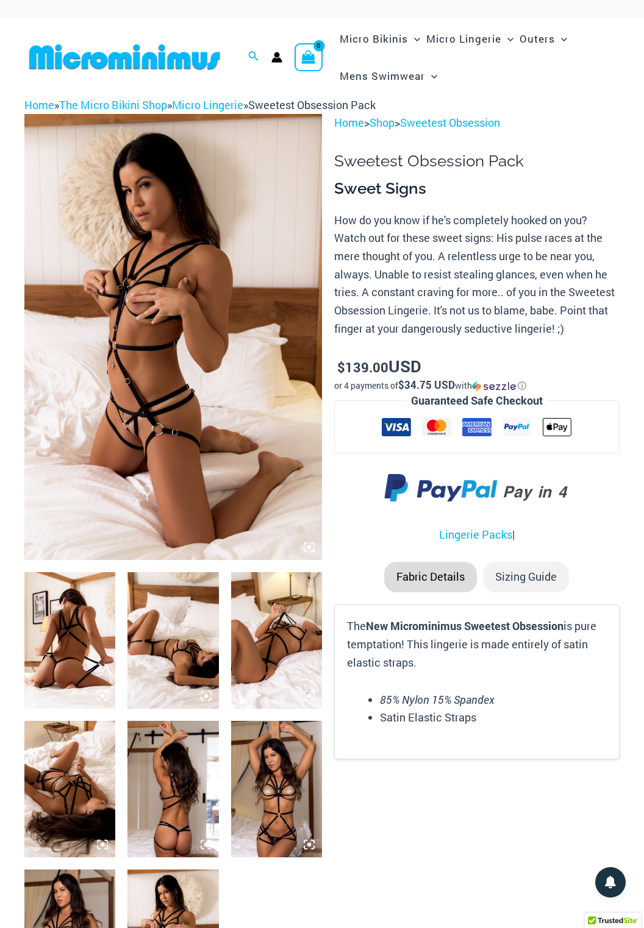
click at [536, 577] on li "Sizing Guide" at bounding box center [526, 577] width 86 height 30
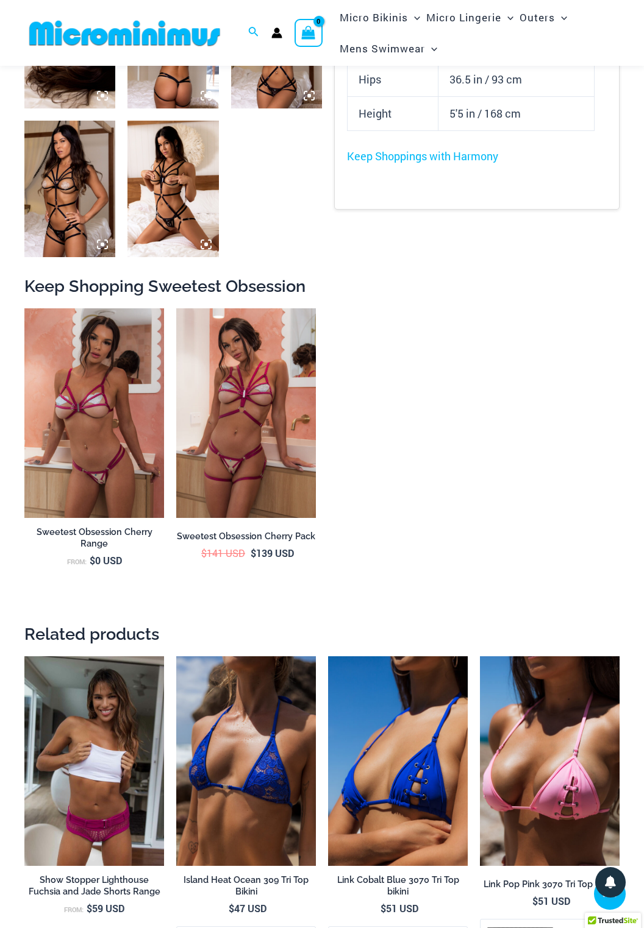
scroll to position [739, 0]
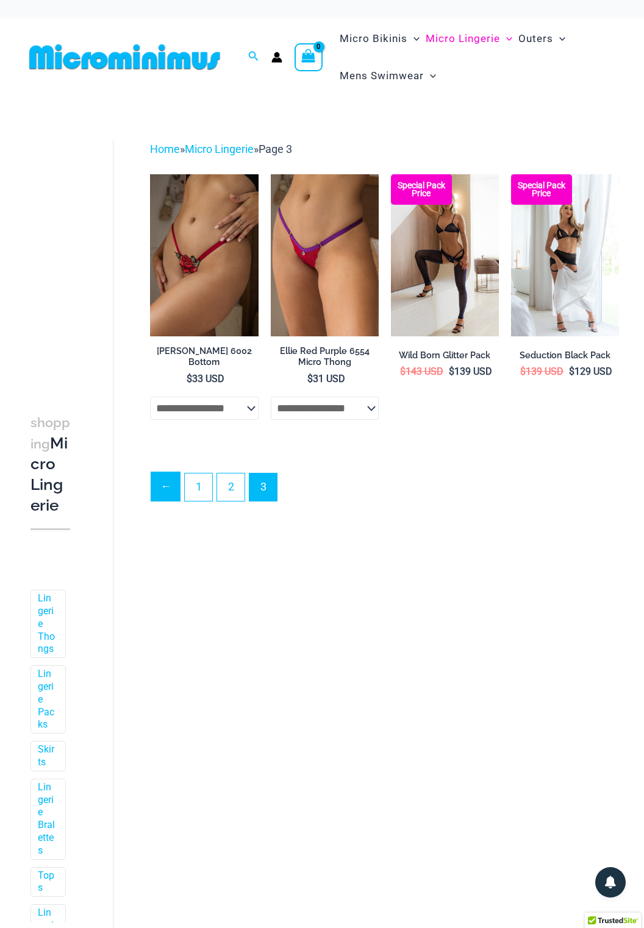
click at [170, 489] on link "←" at bounding box center [165, 486] width 29 height 29
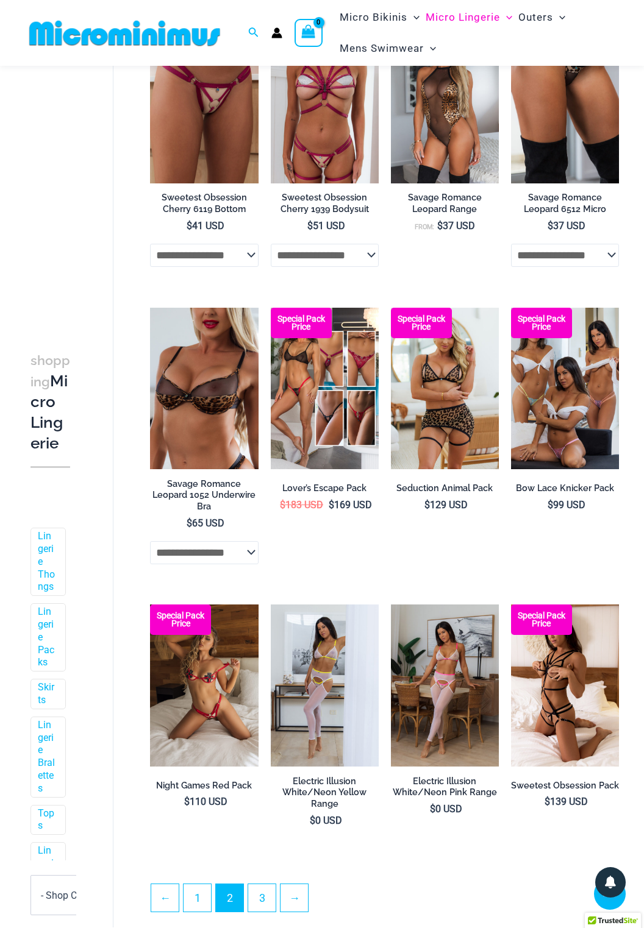
scroll to position [1583, 0]
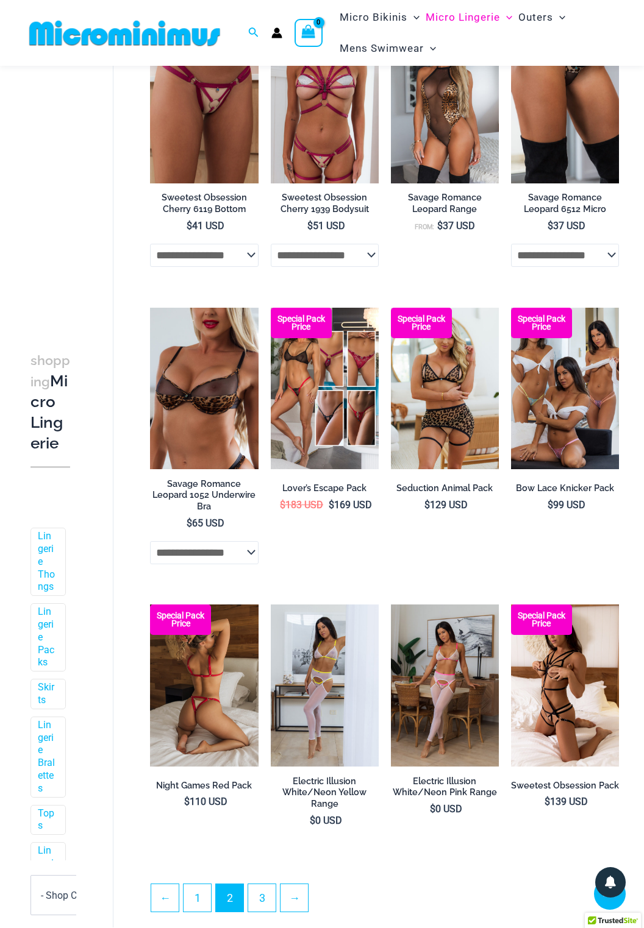
click at [198, 688] on img at bounding box center [204, 686] width 108 height 162
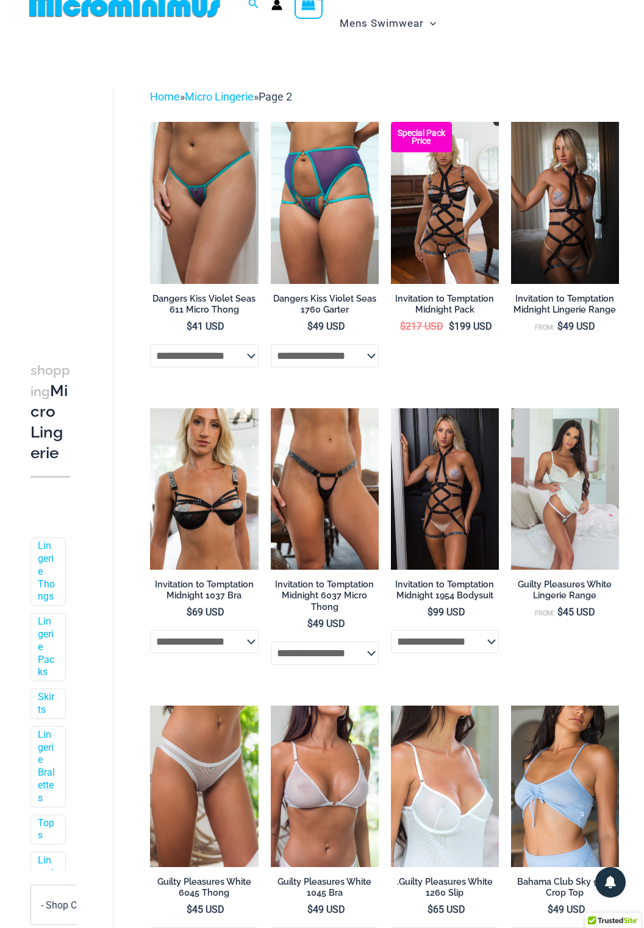
scroll to position [0, 0]
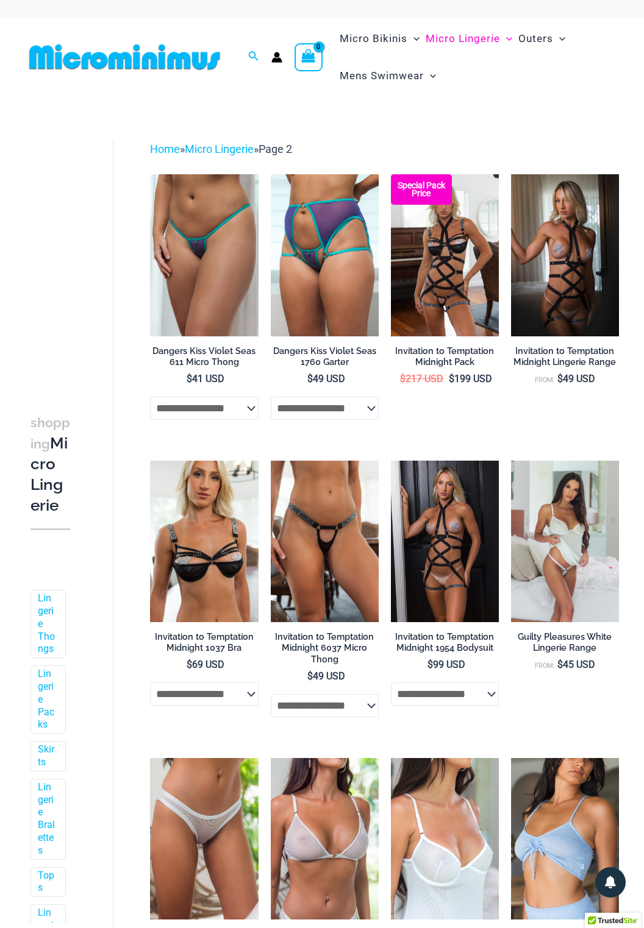
click at [66, 52] on img at bounding box center [124, 56] width 201 height 27
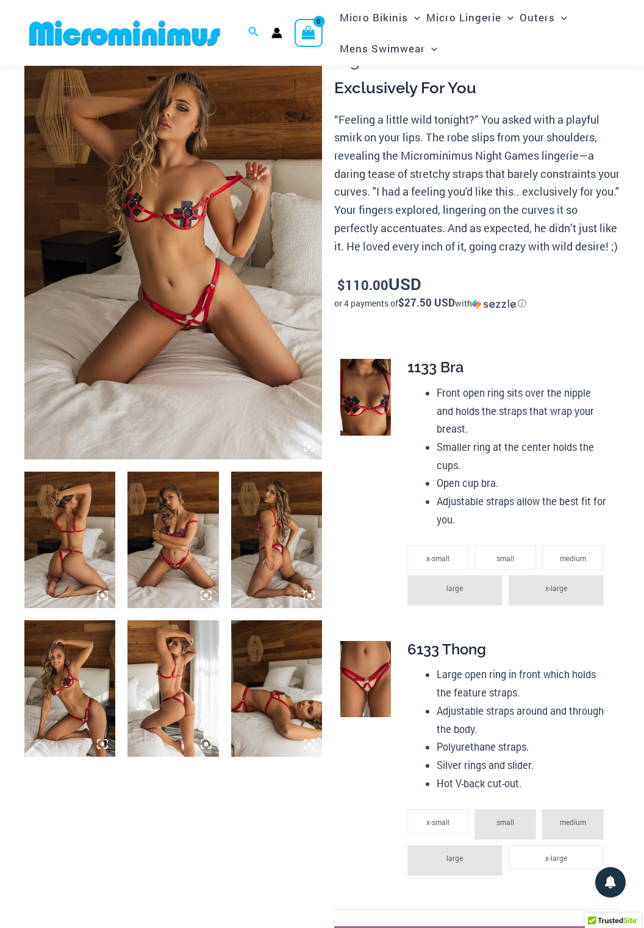
scroll to position [90, 0]
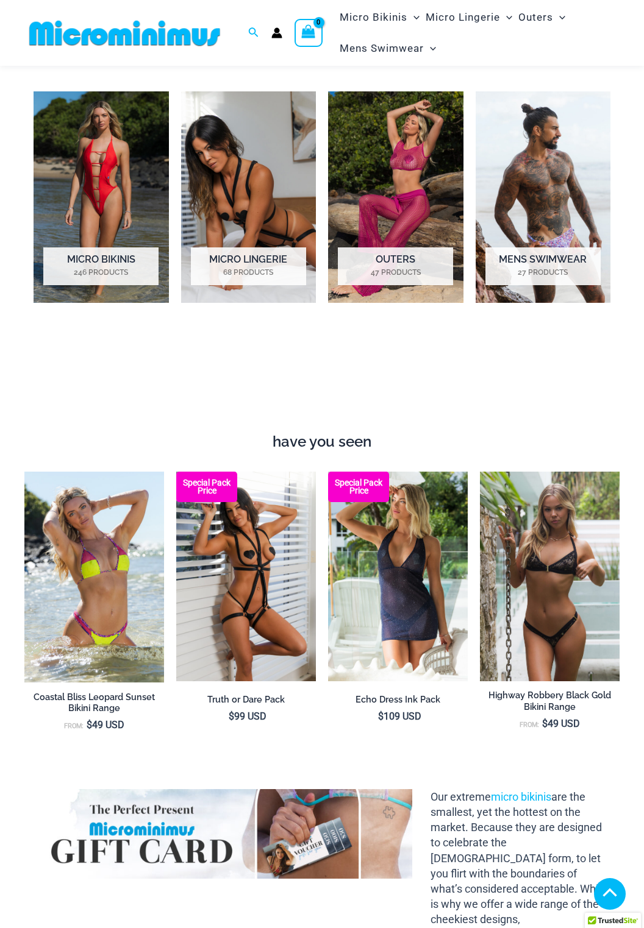
scroll to position [709, 0]
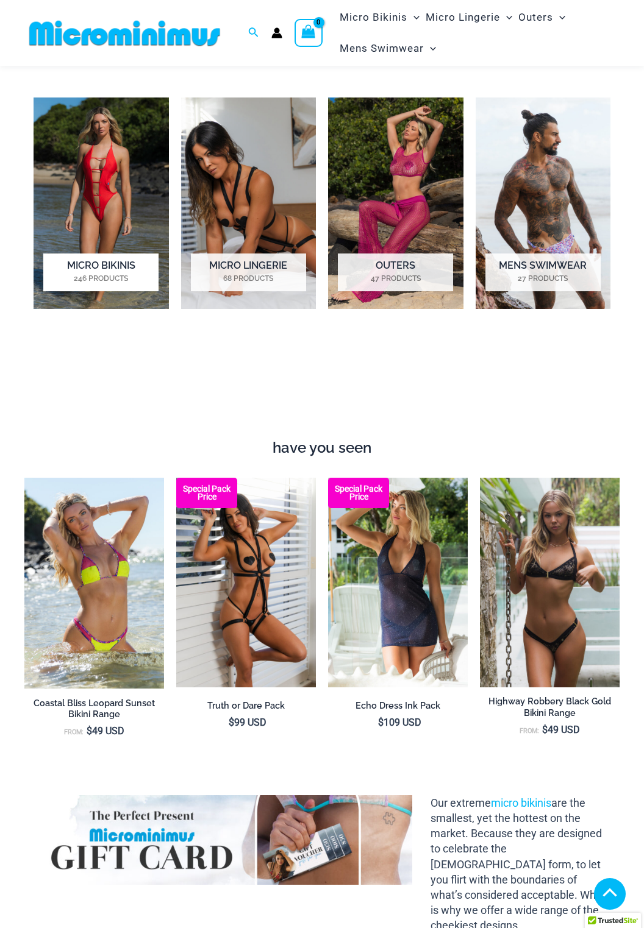
click at [77, 263] on h2 "Micro Bikinis 246 Products" at bounding box center [100, 273] width 115 height 38
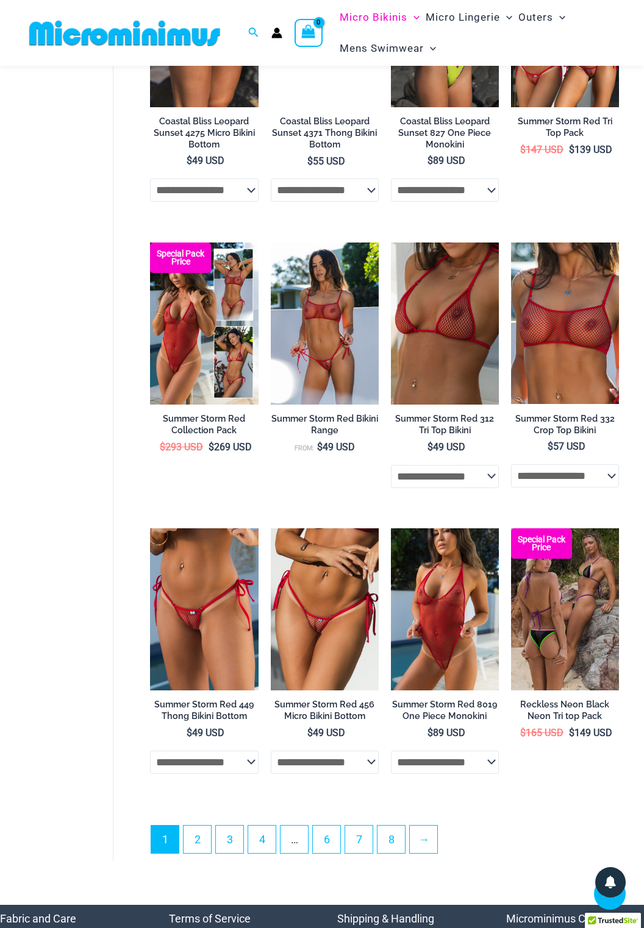
scroll to position [2025, 0]
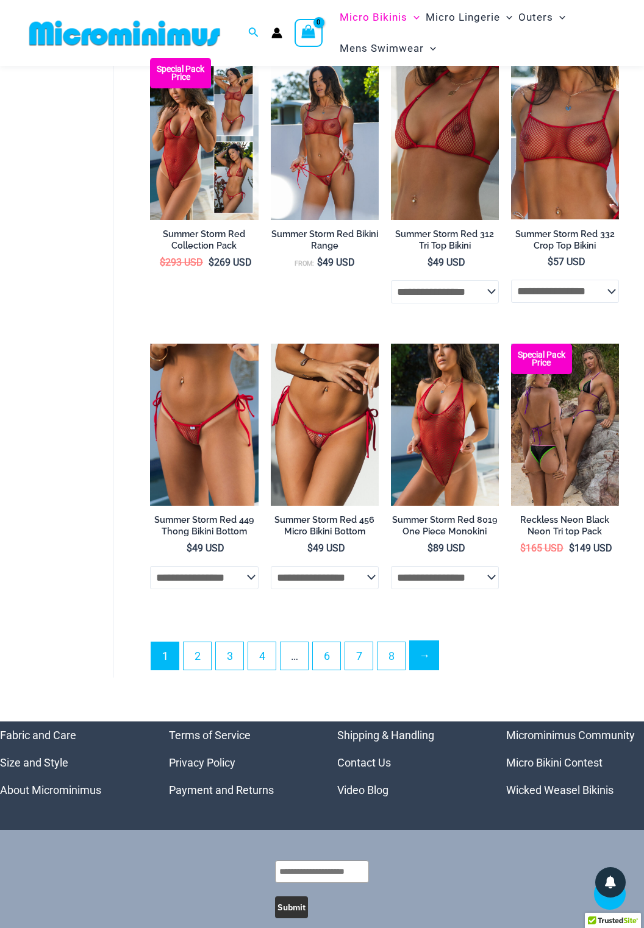
click at [427, 654] on link "→" at bounding box center [424, 655] width 29 height 29
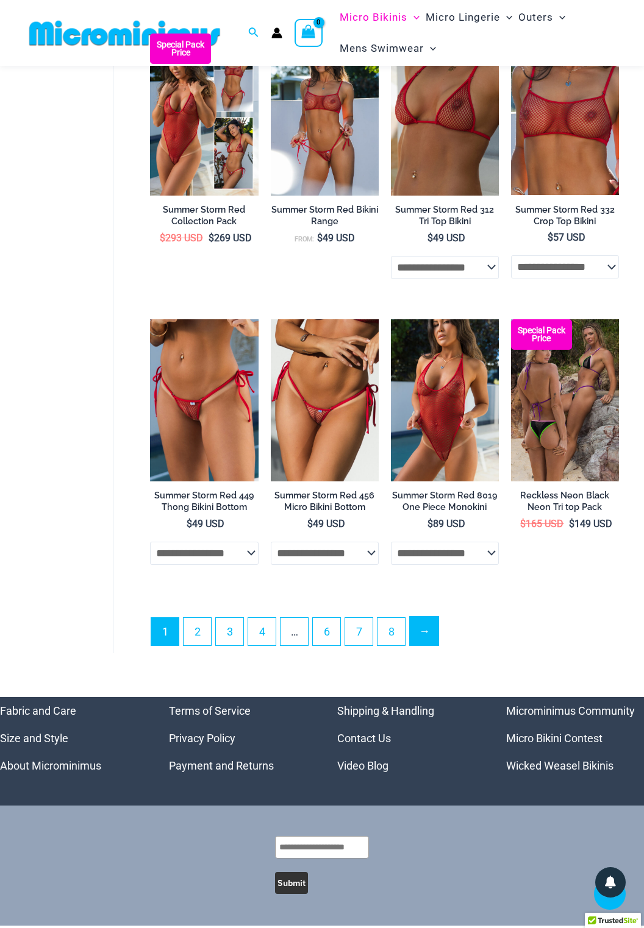
scroll to position [2256, 0]
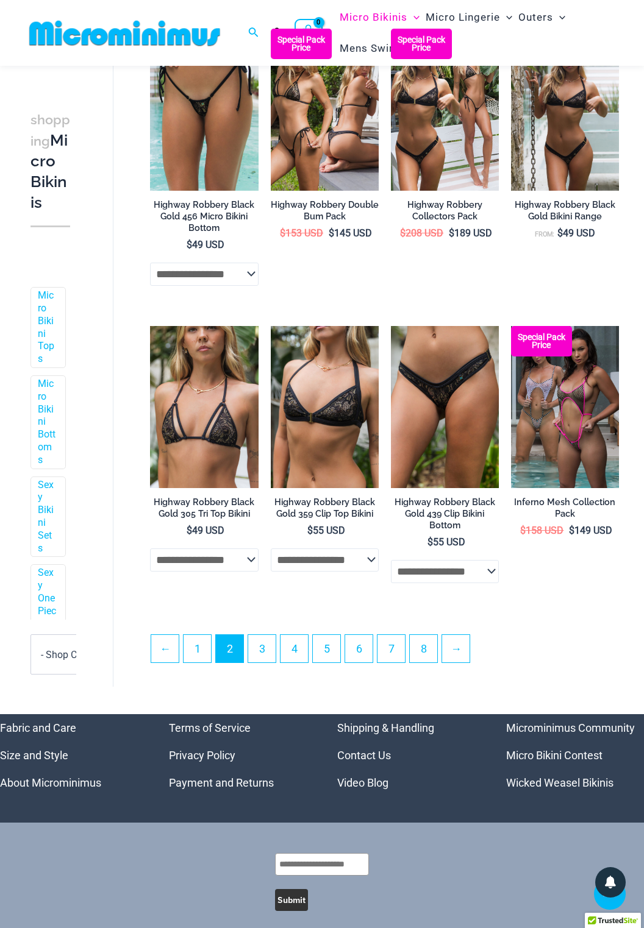
scroll to position [1885, 0]
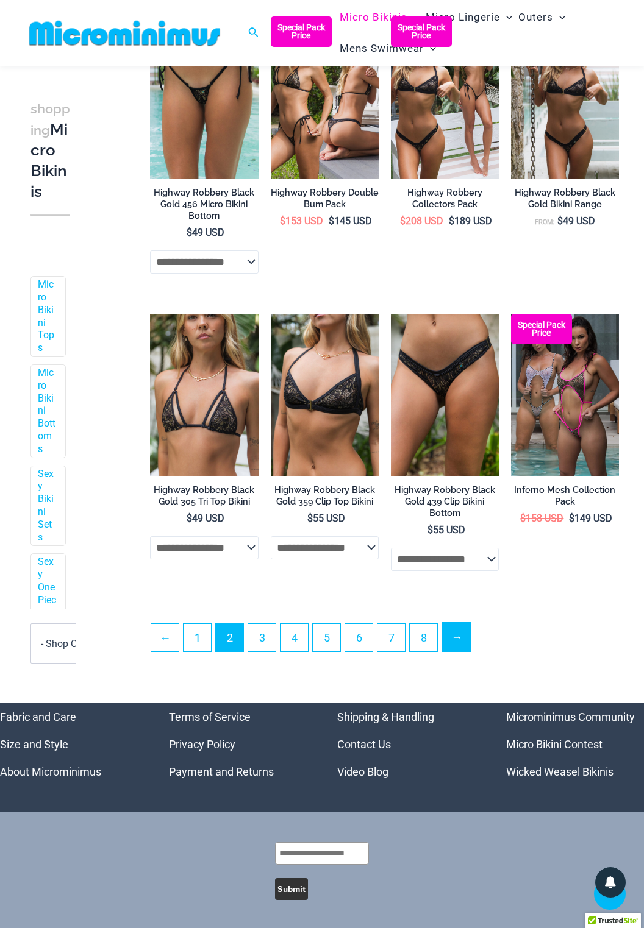
click at [457, 648] on link "→" at bounding box center [456, 637] width 29 height 29
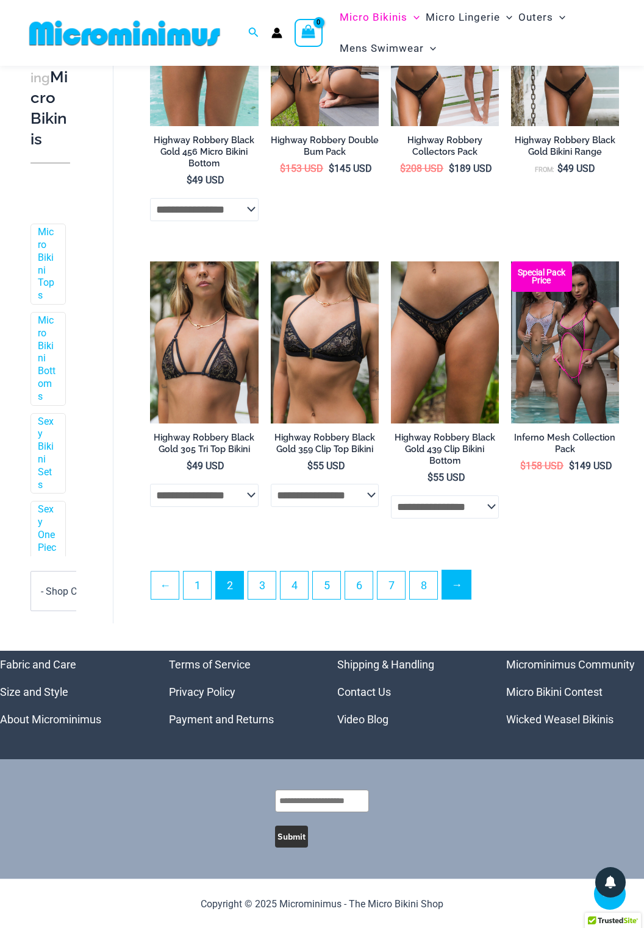
scroll to position [1941, 0]
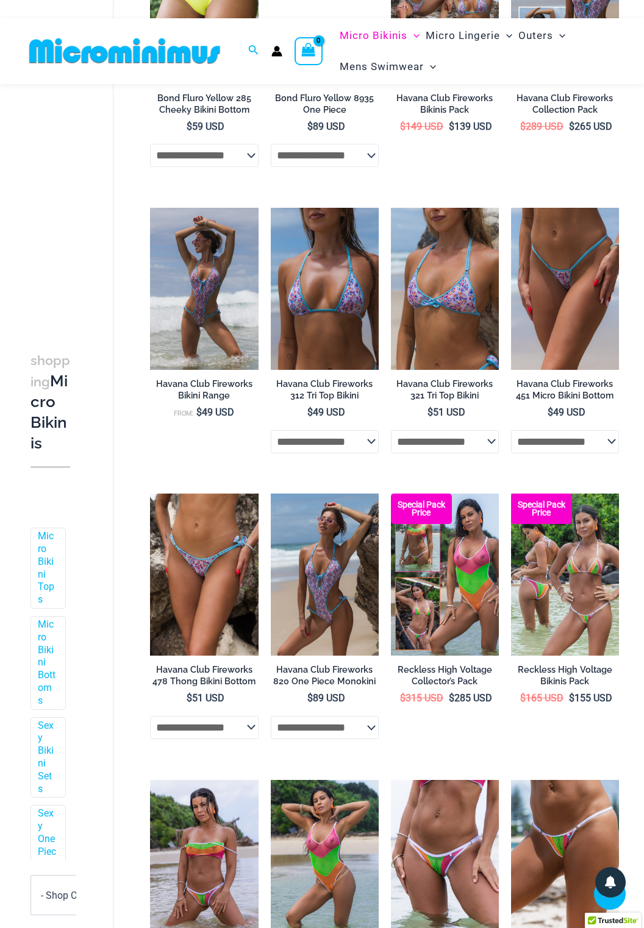
scroll to position [1111, 0]
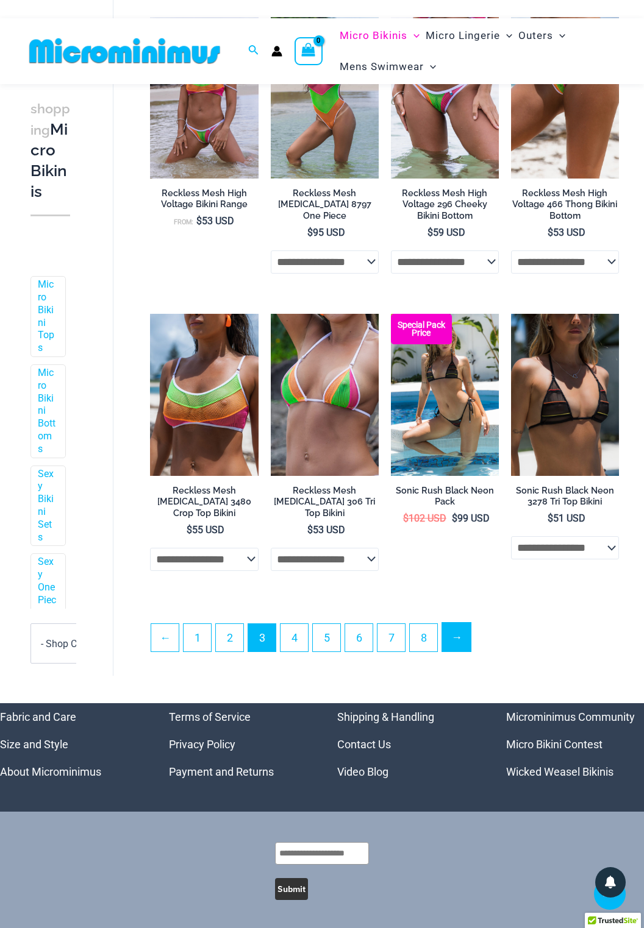
click at [458, 650] on link "→" at bounding box center [456, 637] width 29 height 29
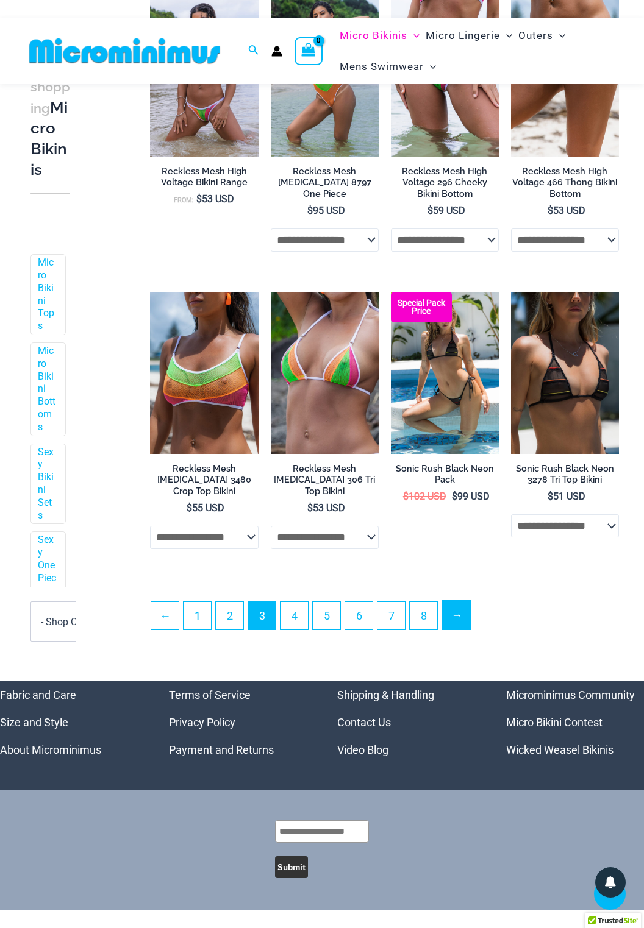
scroll to position [1920, 0]
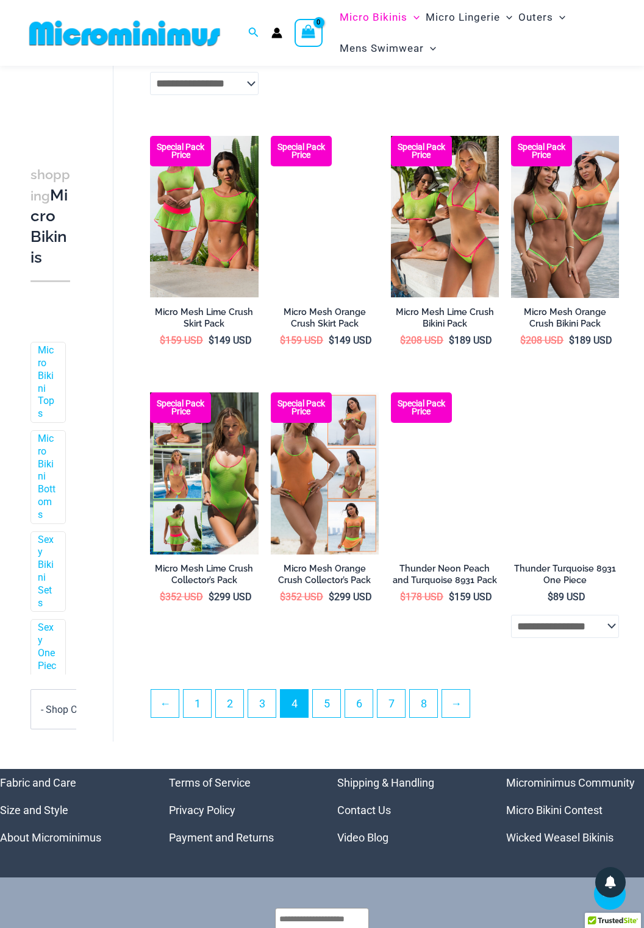
scroll to position [1808, 0]
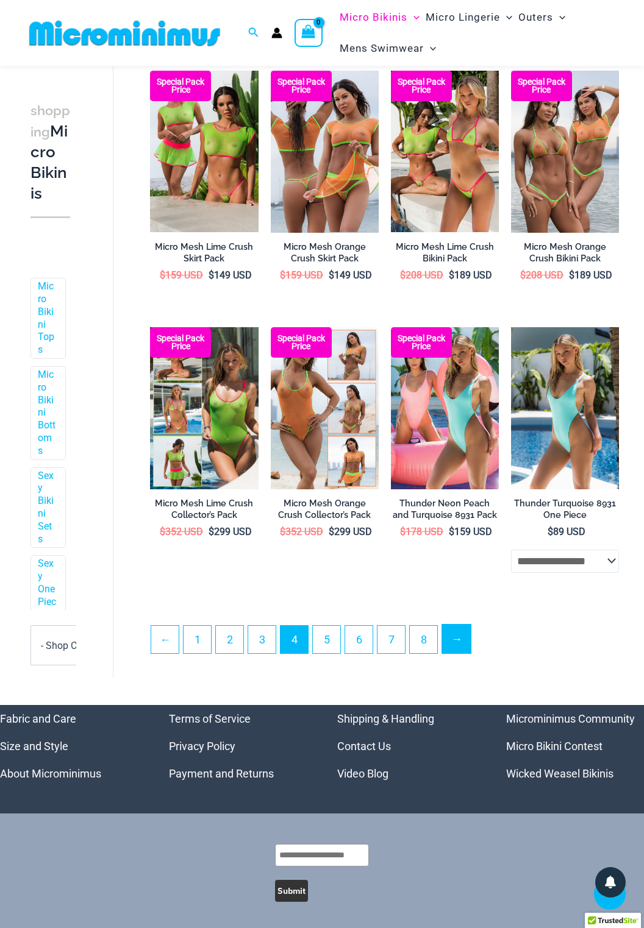
click at [455, 648] on link "→" at bounding box center [456, 639] width 29 height 29
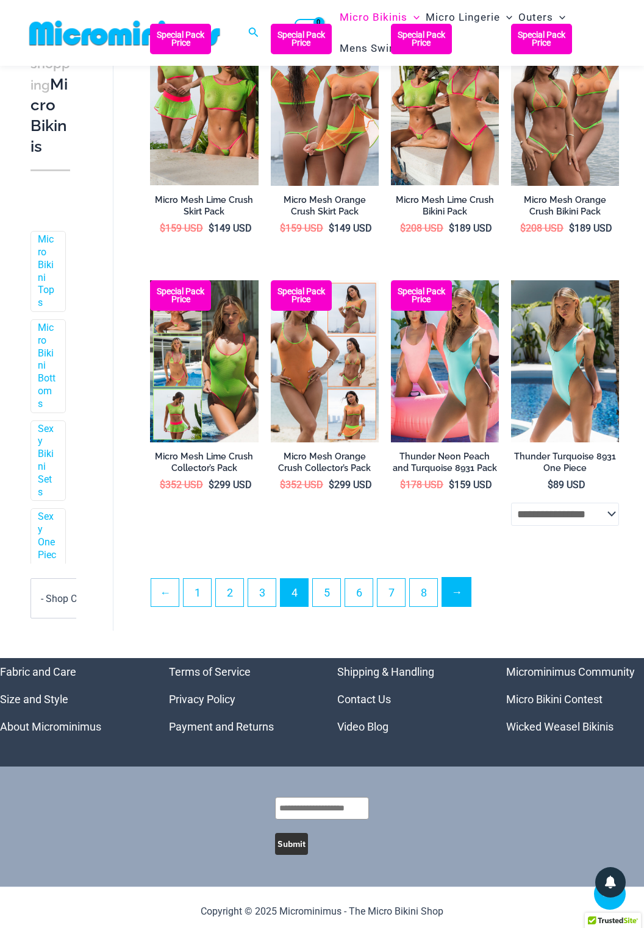
scroll to position [1865, 0]
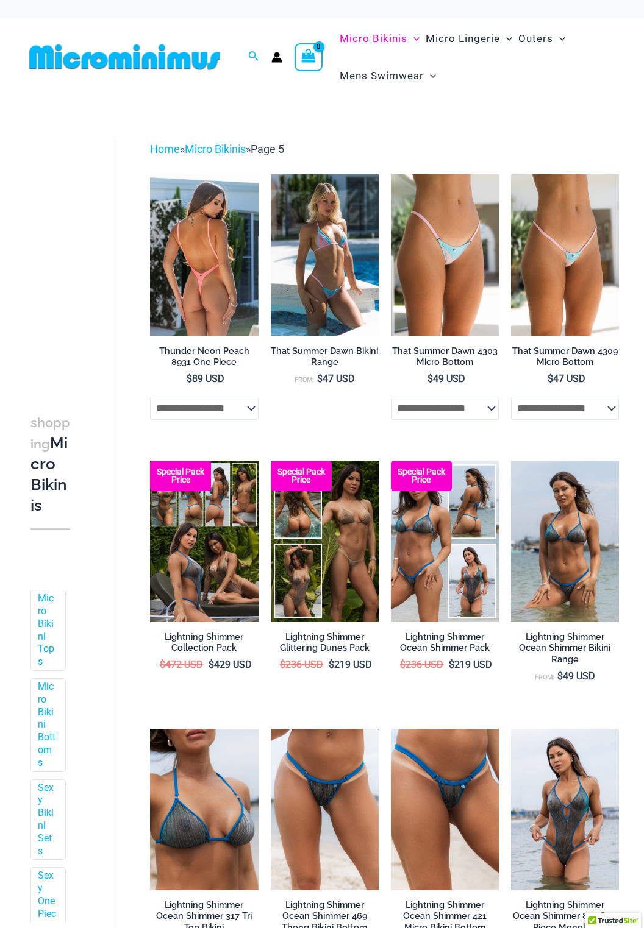
click at [187, 297] on img at bounding box center [204, 255] width 108 height 162
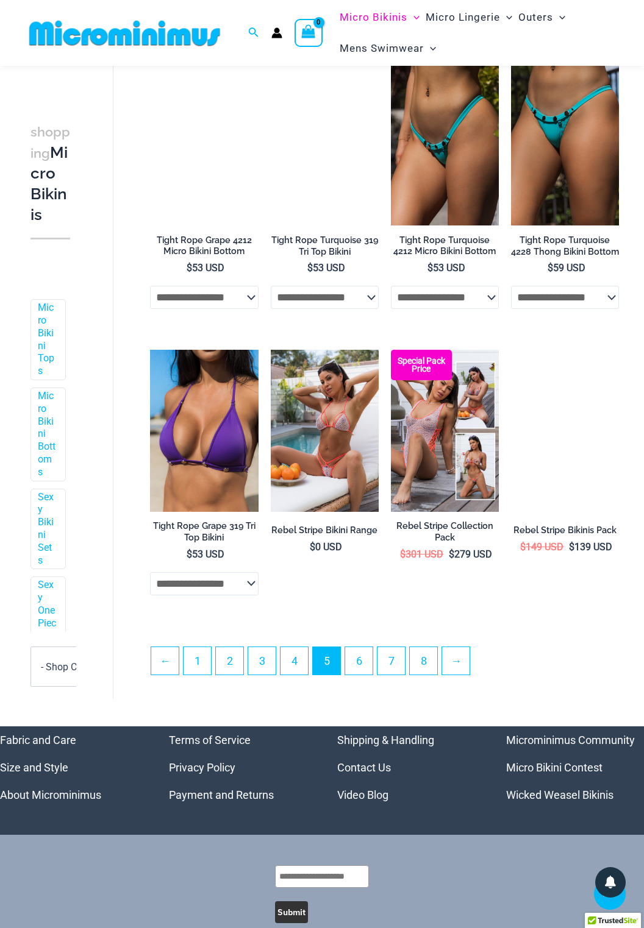
scroll to position [1842, 0]
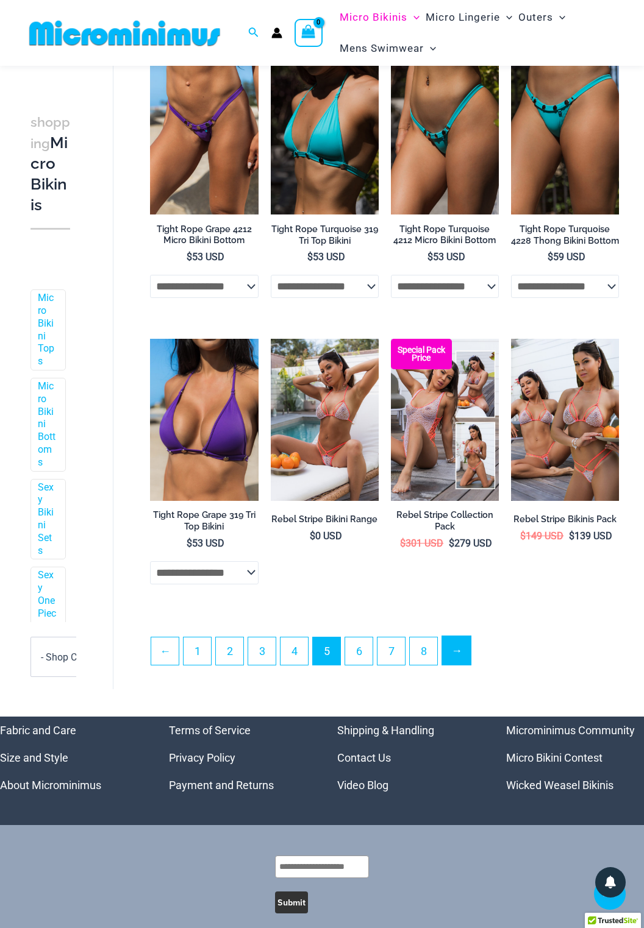
click at [457, 644] on link "→" at bounding box center [456, 650] width 29 height 29
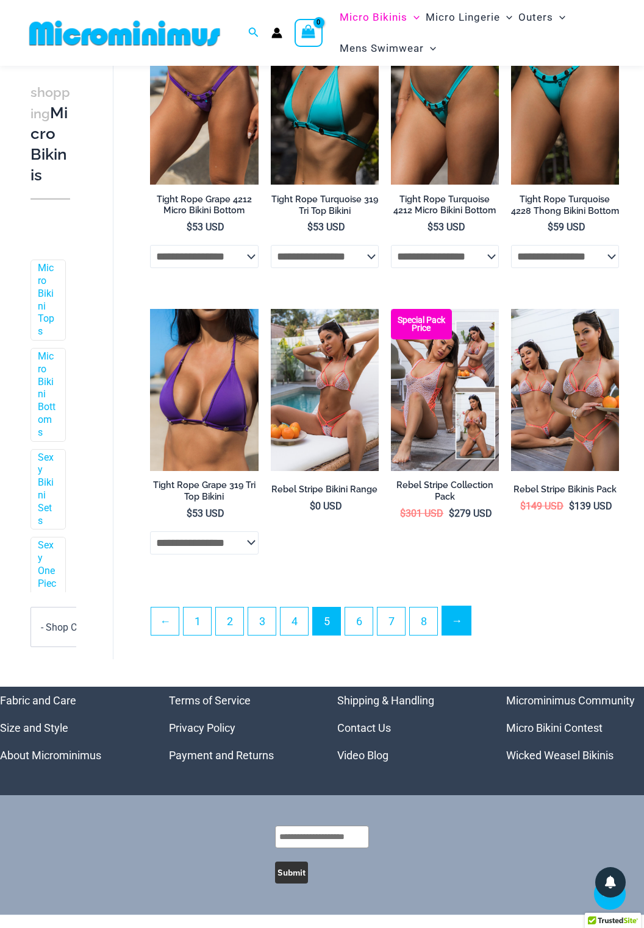
scroll to position [1899, 0]
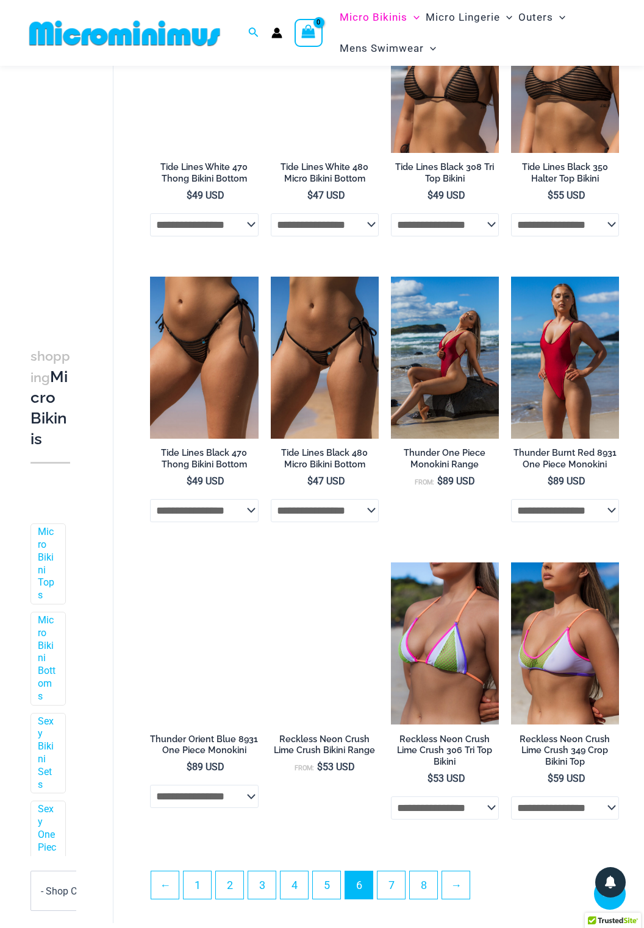
scroll to position [1608, 0]
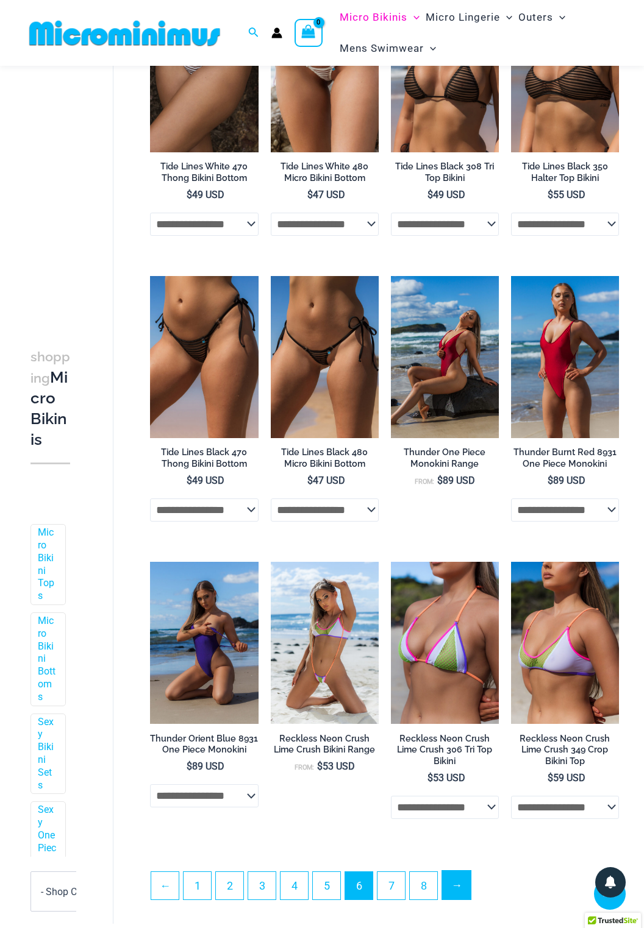
click at [463, 888] on link "→" at bounding box center [456, 885] width 29 height 29
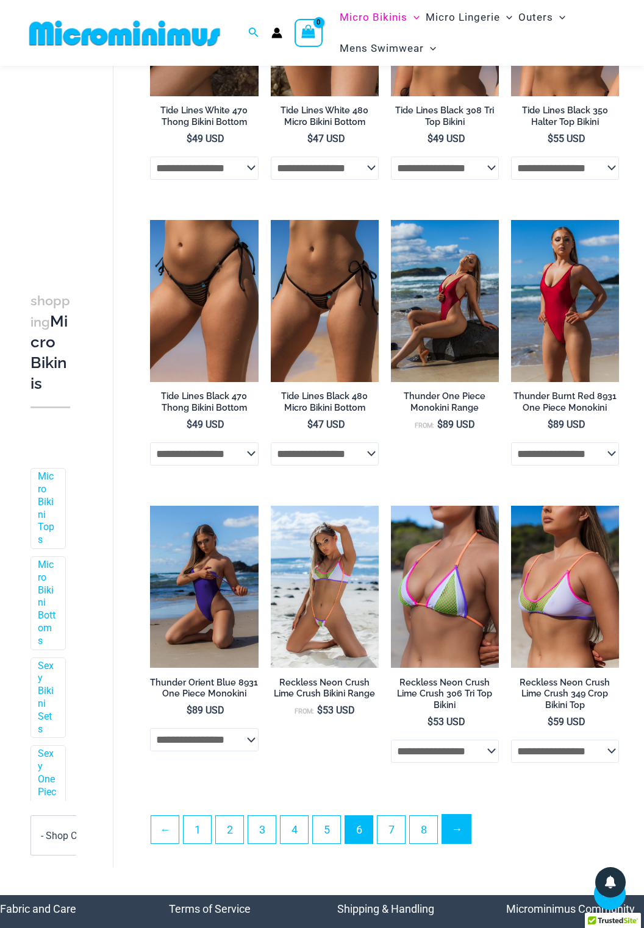
scroll to position [1666, 0]
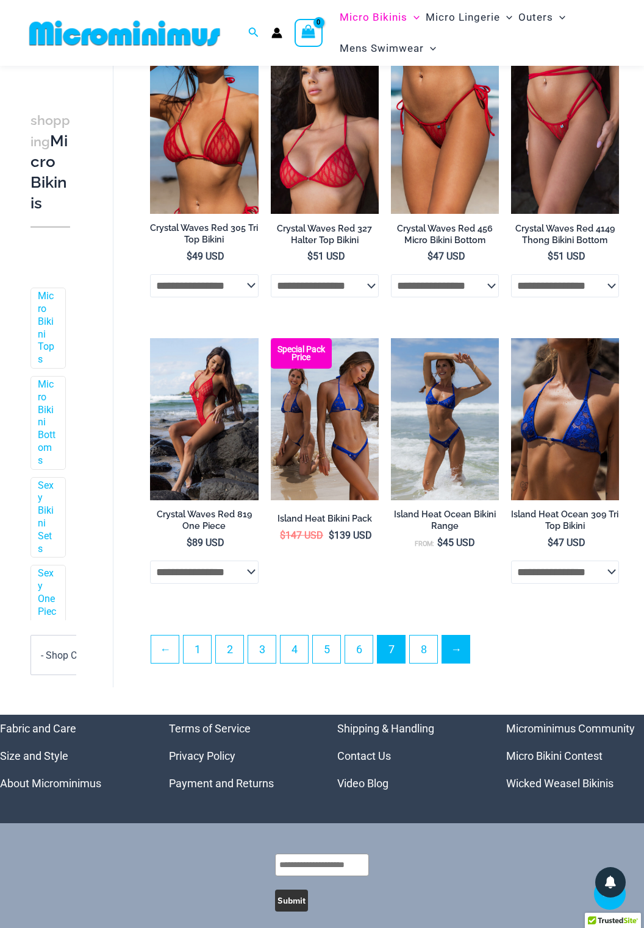
click at [460, 640] on link "→" at bounding box center [455, 649] width 27 height 27
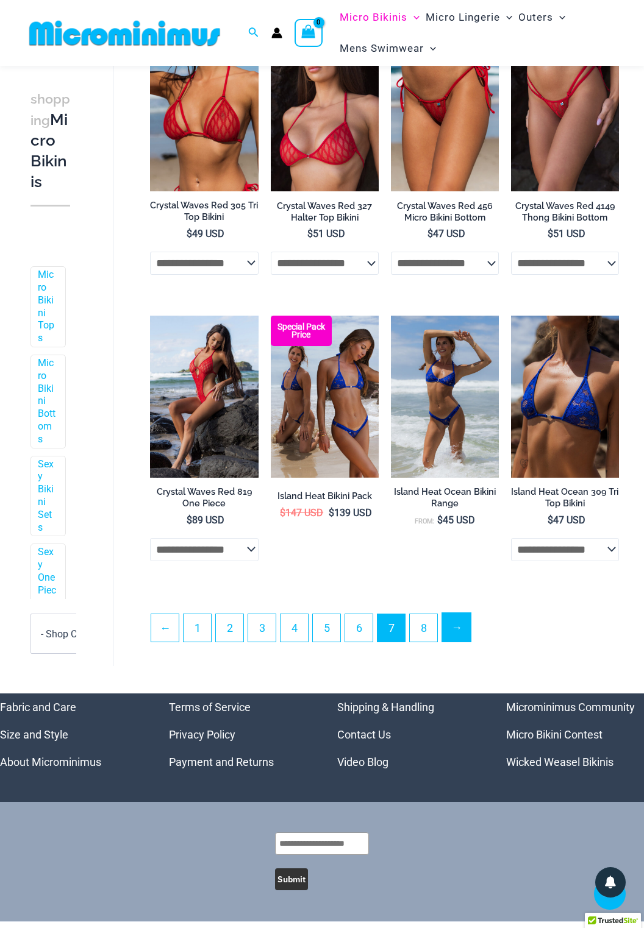
scroll to position [1900, 0]
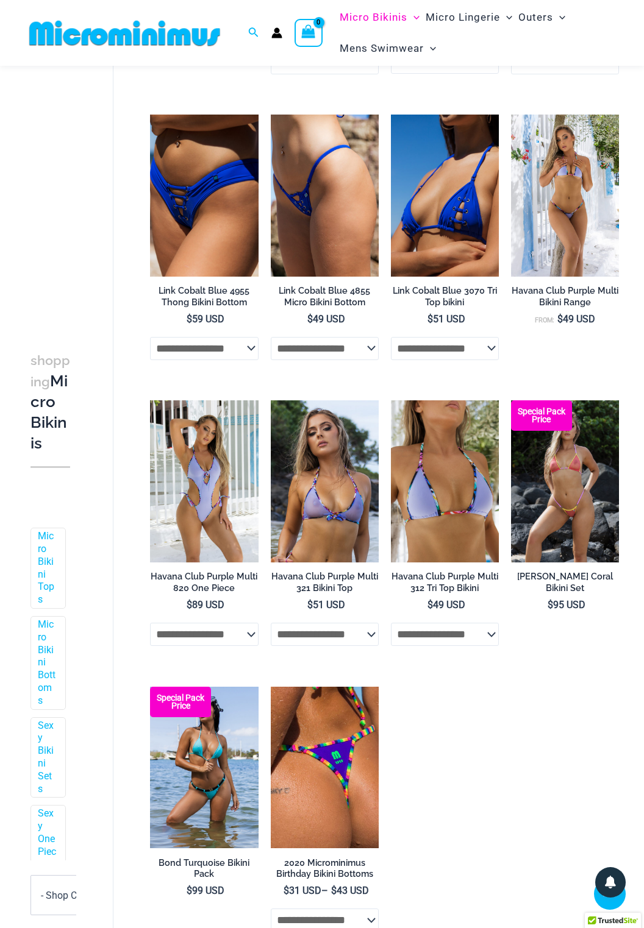
scroll to position [908, 0]
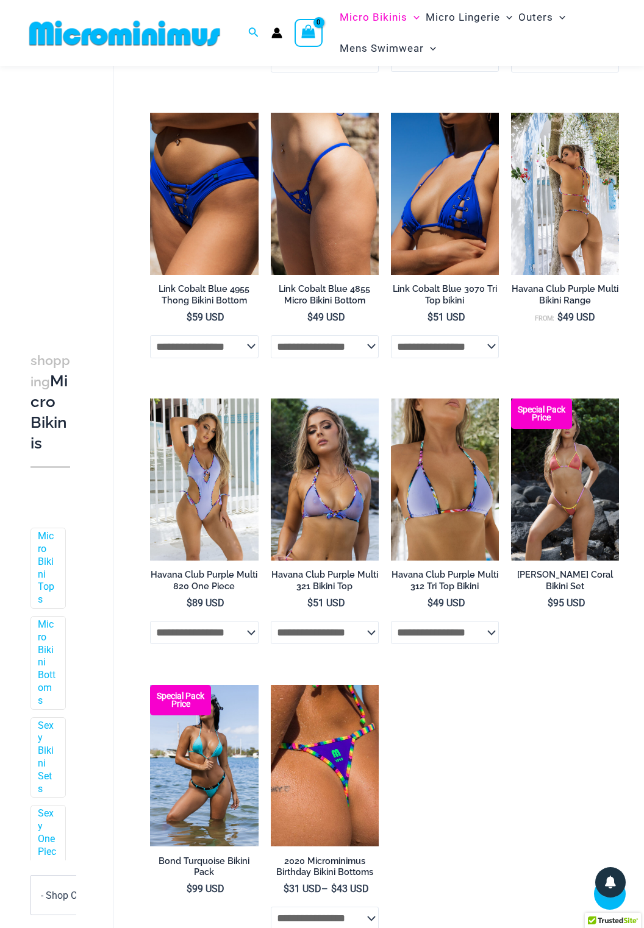
click at [566, 256] on img at bounding box center [565, 194] width 108 height 162
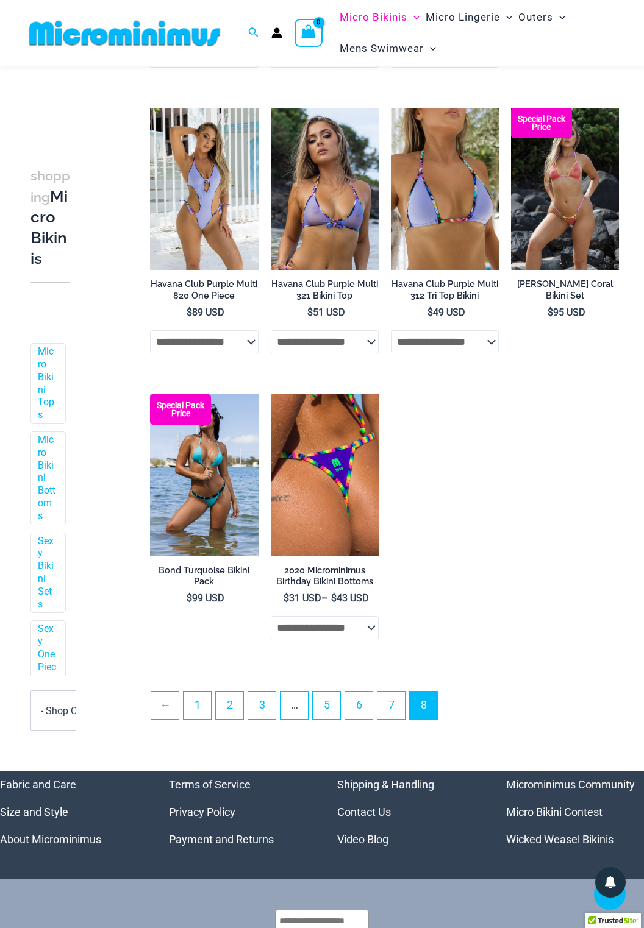
scroll to position [1200, 0]
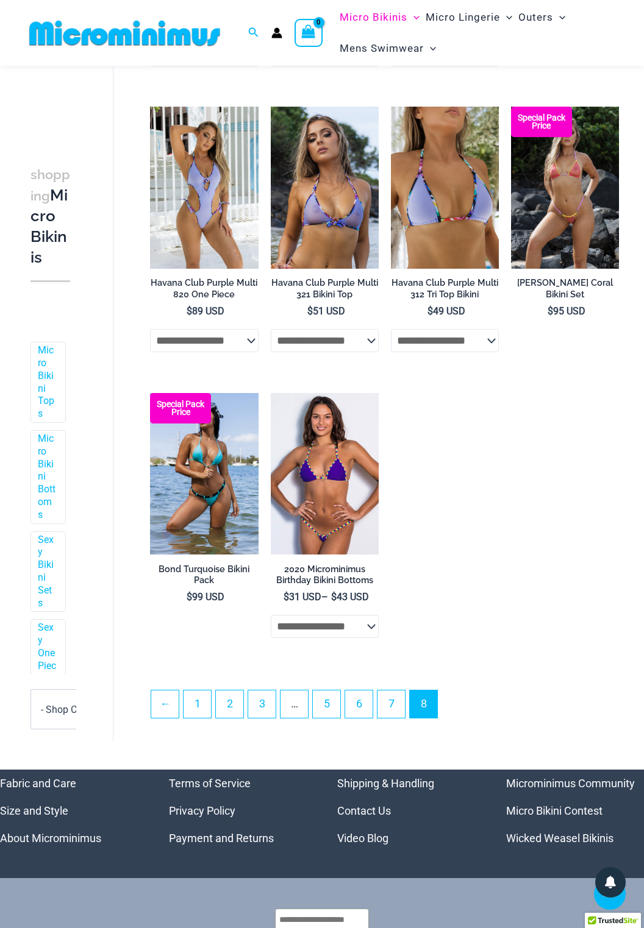
click at [337, 473] on img at bounding box center [325, 474] width 108 height 162
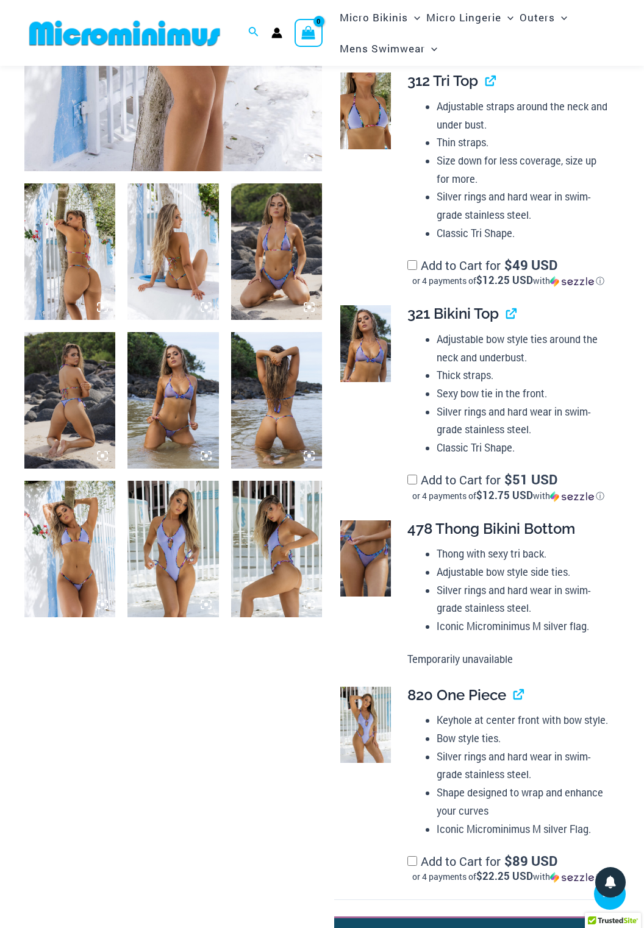
scroll to position [378, 0]
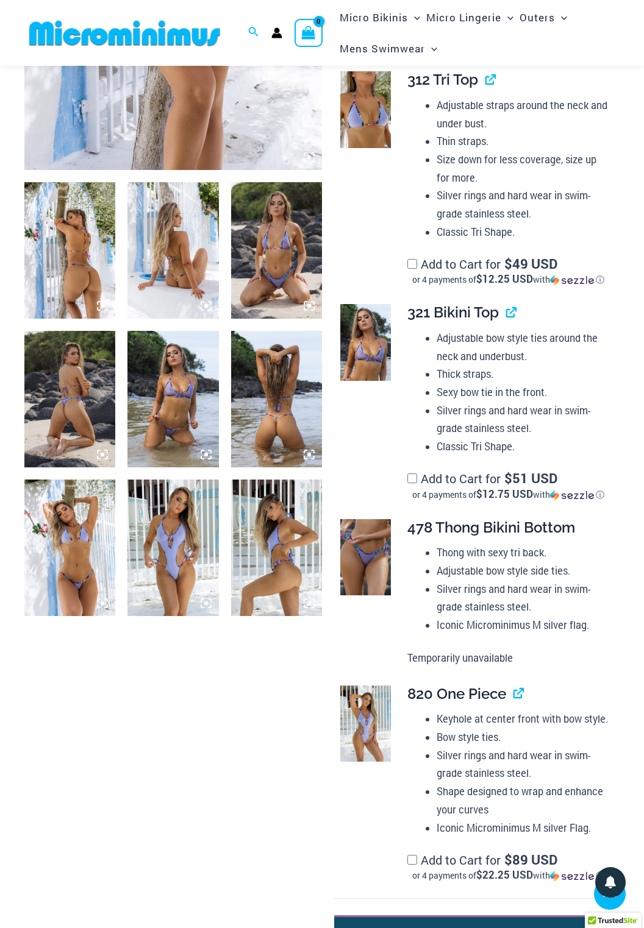
click at [163, 518] on img at bounding box center [172, 548] width 91 height 137
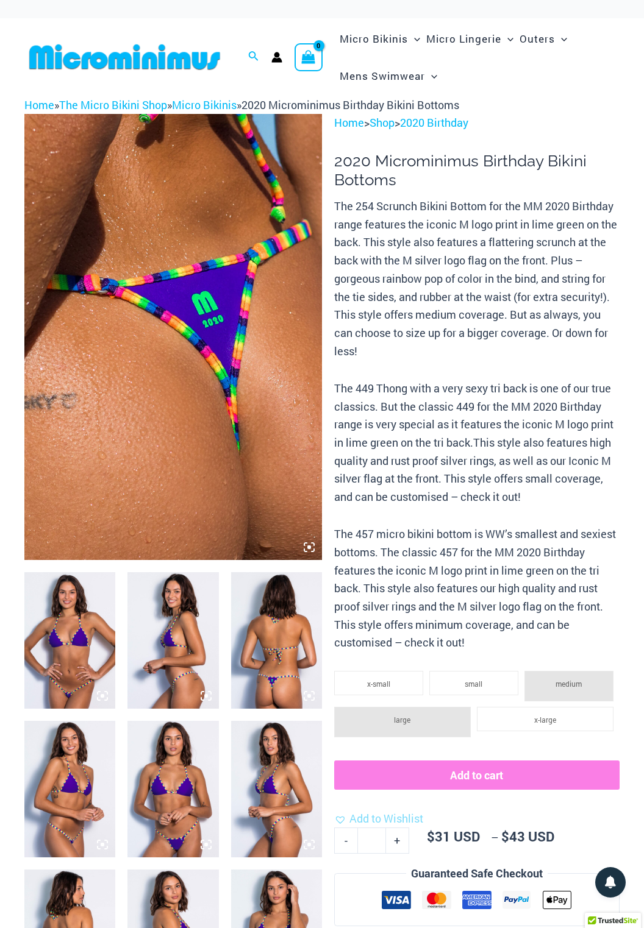
click at [94, 59] on img at bounding box center [124, 56] width 201 height 27
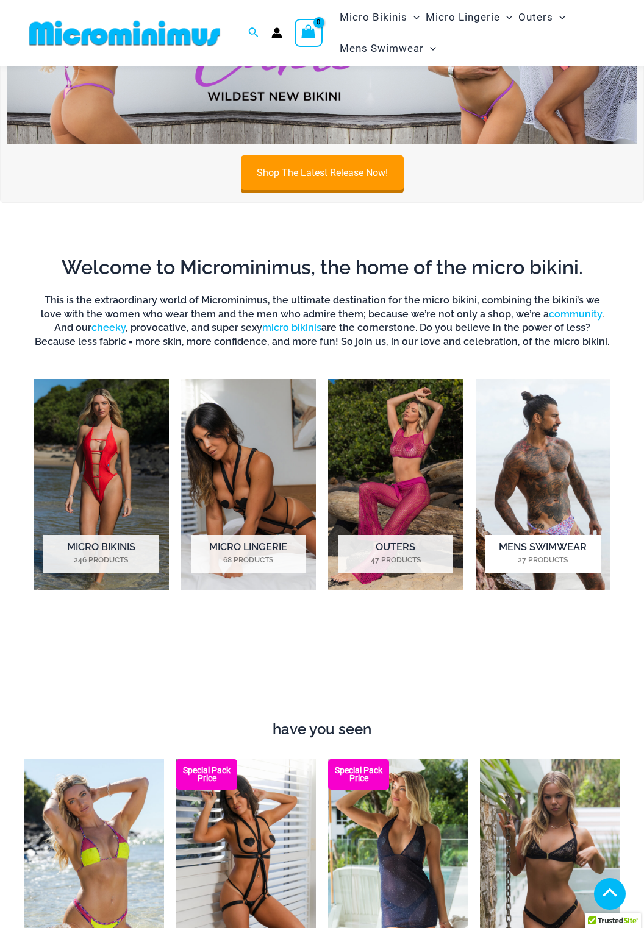
click at [537, 552] on h2 "Mens Swimwear 27 Products" at bounding box center [542, 554] width 115 height 38
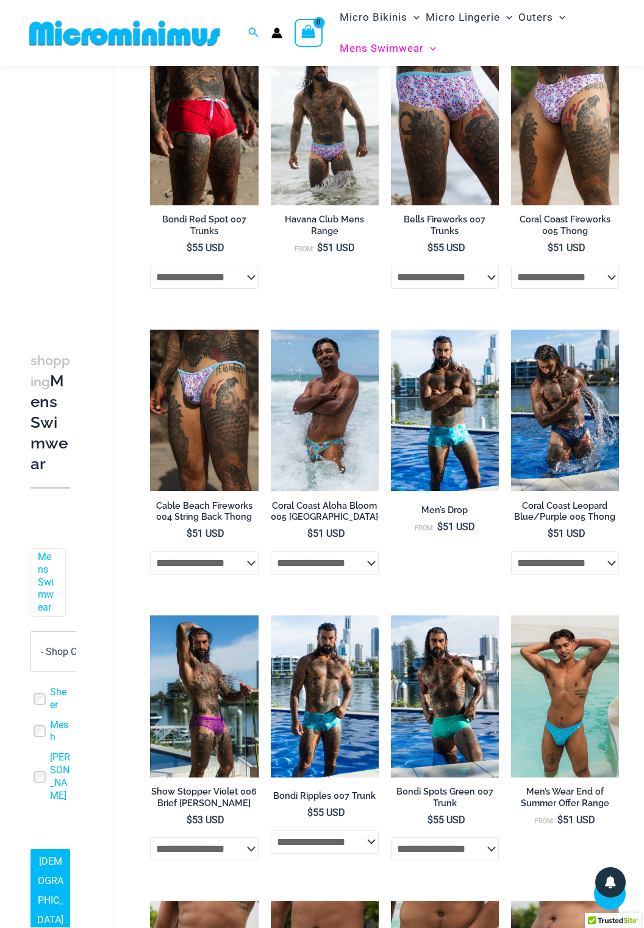
scroll to position [535, 0]
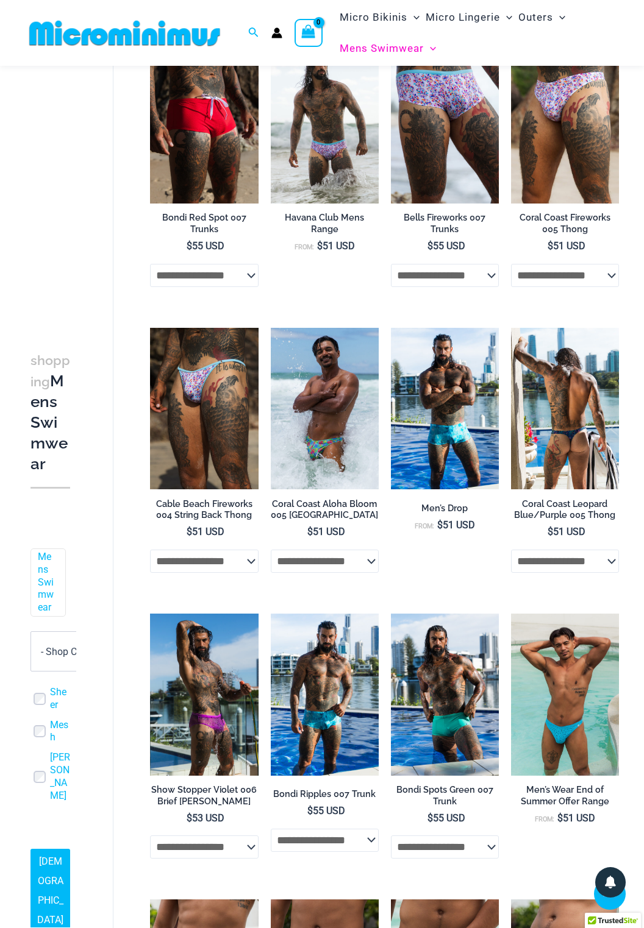
click at [561, 463] on img at bounding box center [565, 409] width 108 height 162
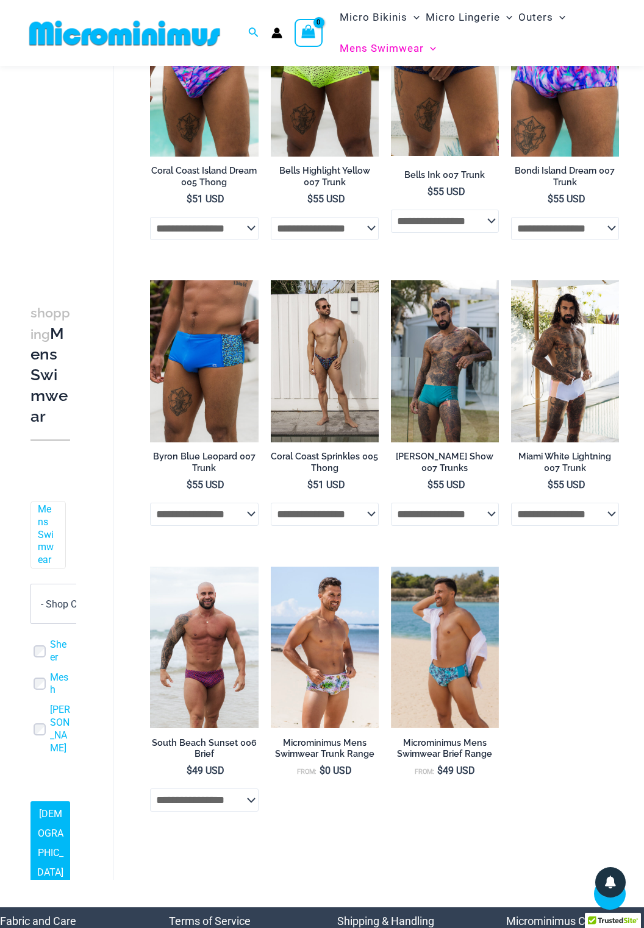
scroll to position [1441, 0]
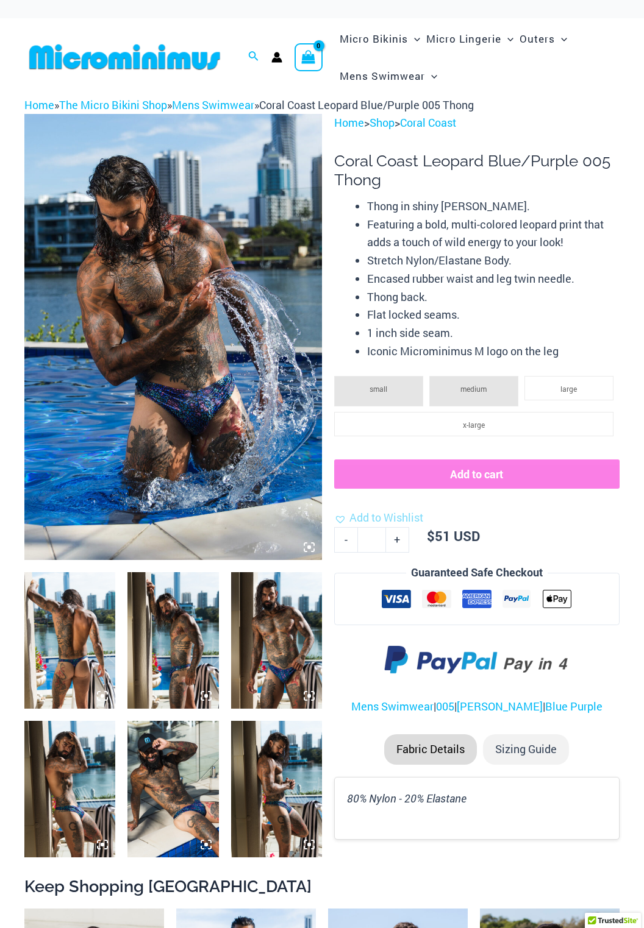
click at [148, 402] on img at bounding box center [172, 337] width 297 height 446
